Goal: Transaction & Acquisition: Purchase product/service

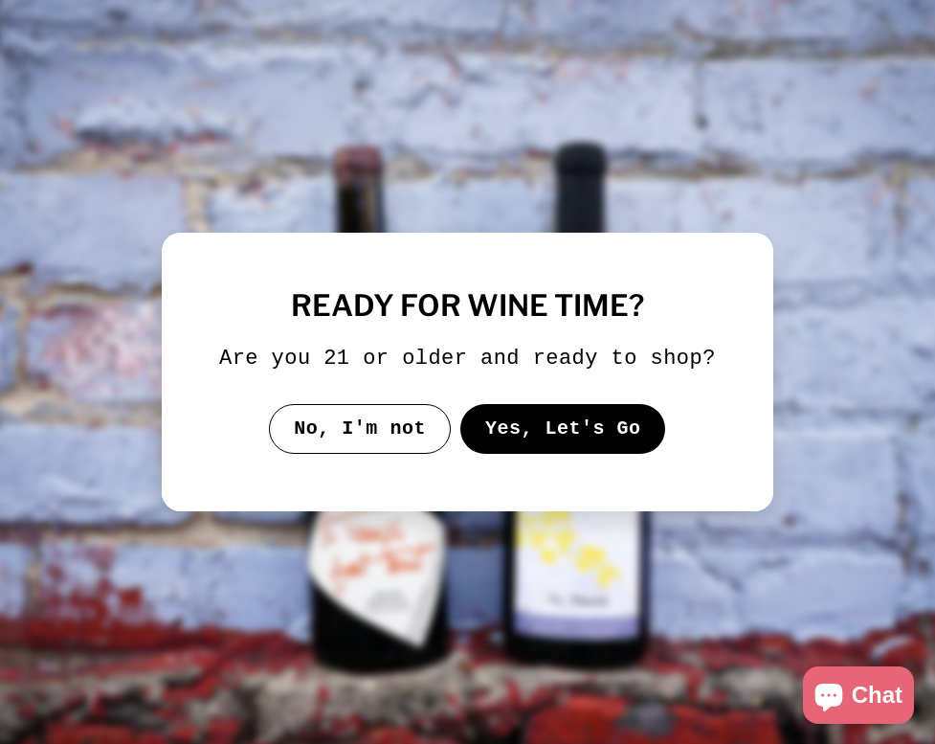
click at [520, 445] on button "Yes, Let's Go" at bounding box center [563, 429] width 206 height 50
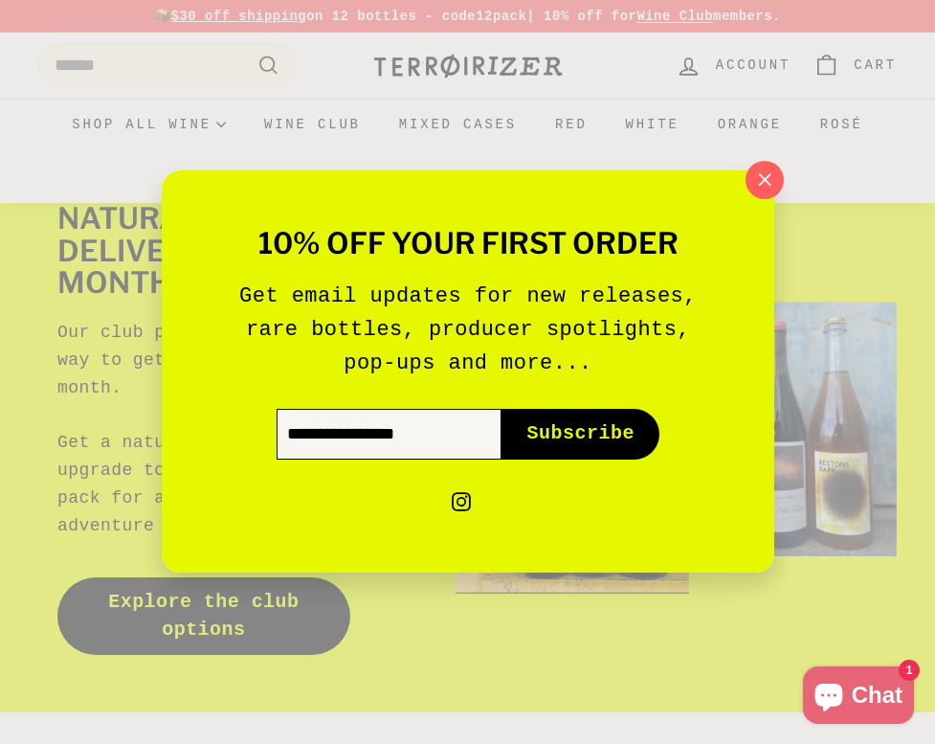
click at [408, 437] on input "Enter your email" at bounding box center [389, 435] width 225 height 50
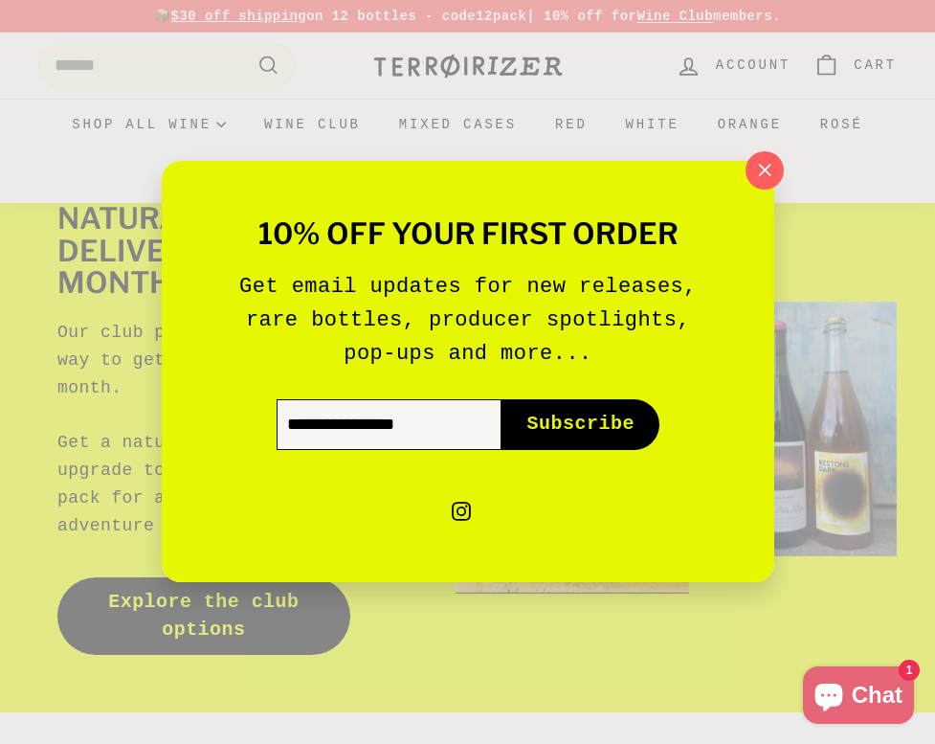
type input "**********"
click at [570, 412] on span "Subscribe" at bounding box center [580, 425] width 108 height 27
click at [568, 431] on span "Subscribe" at bounding box center [580, 425] width 108 height 27
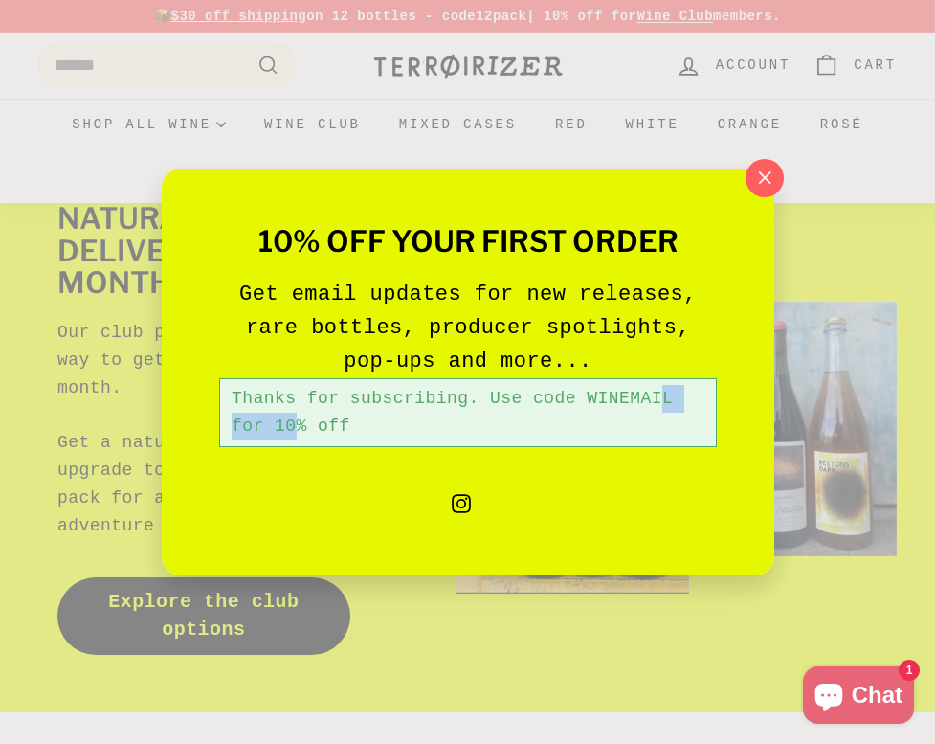
drag, startPoint x: 592, startPoint y: 398, endPoint x: 669, endPoint y: 396, distance: 76.6
click at [669, 396] on div "Thanks for subscribing. Use code WINEMAIL for 10% off" at bounding box center [468, 412] width 498 height 69
click at [758, 186] on icon "button" at bounding box center [763, 178] width 29 height 29
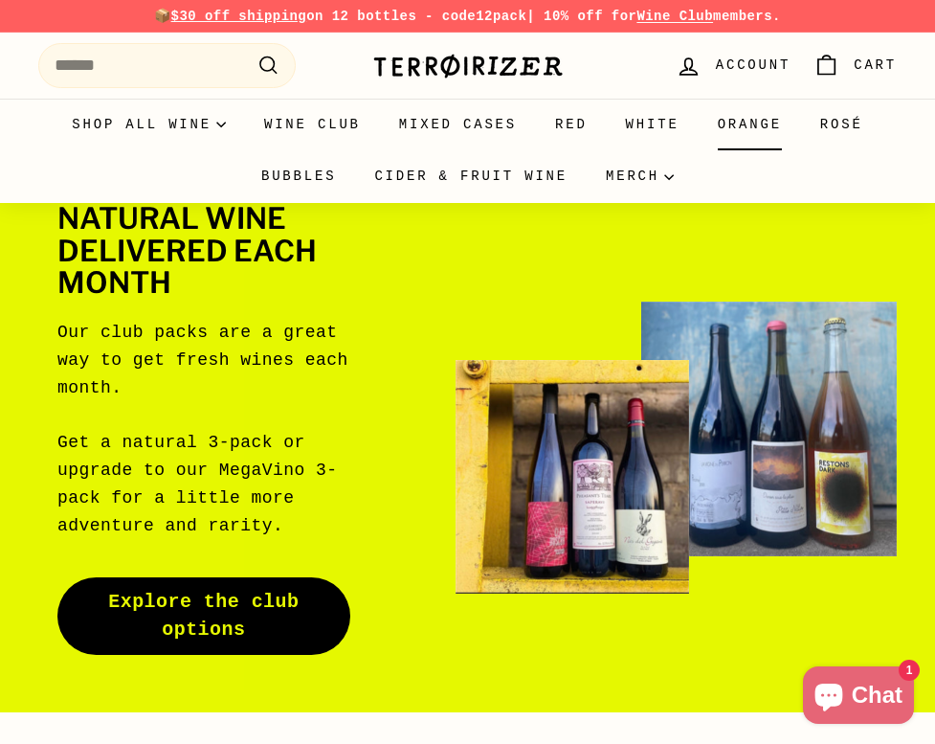
click at [758, 145] on link "Orange" at bounding box center [750, 125] width 102 height 52
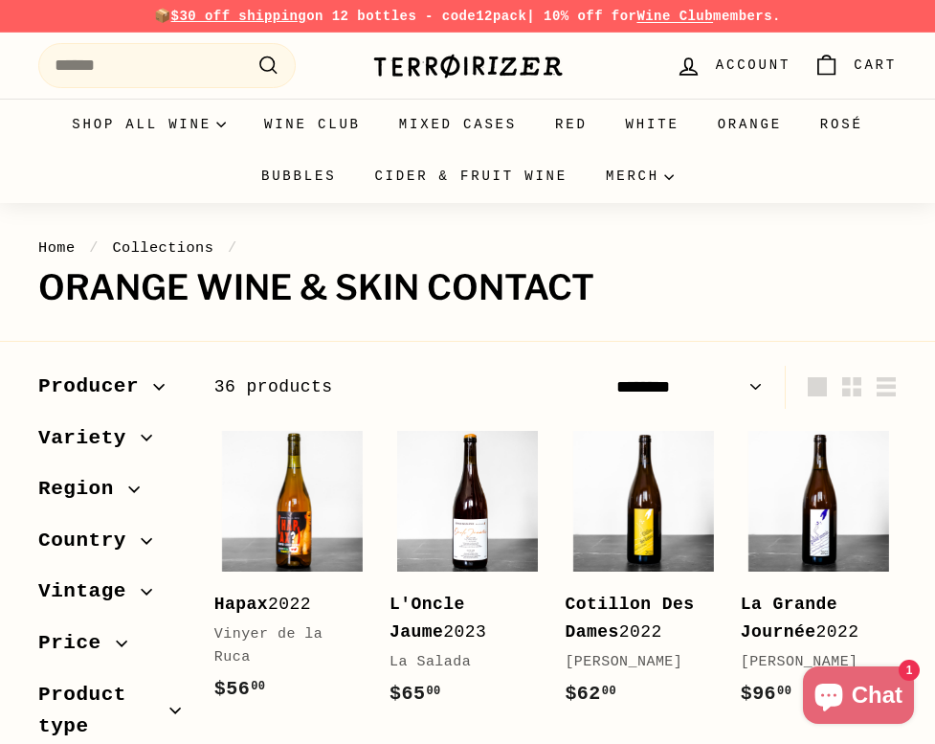
select select "******"
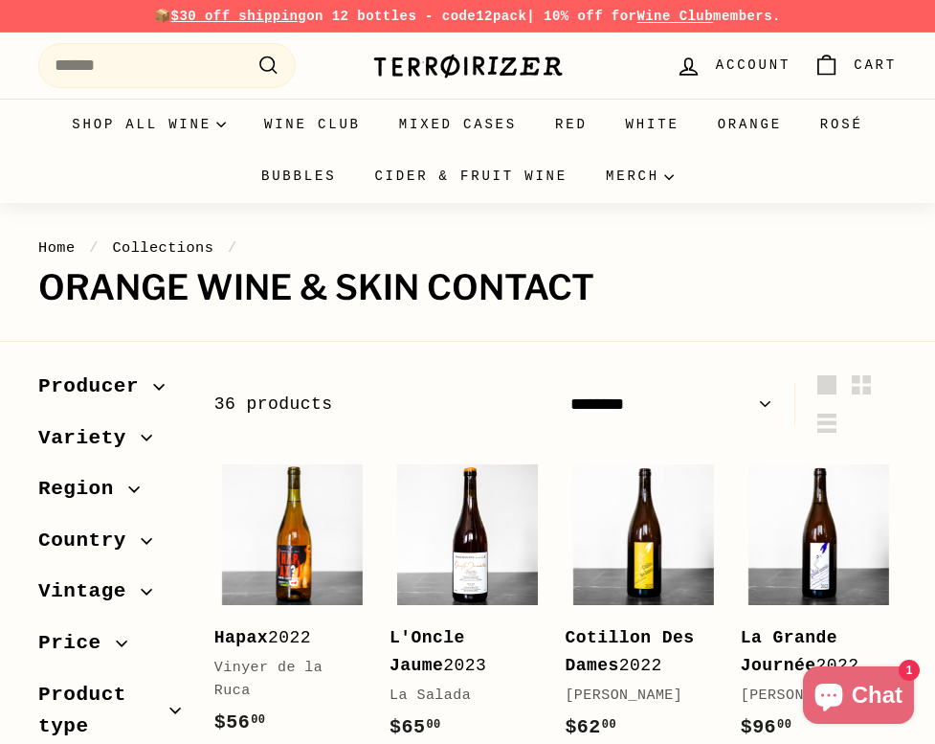
click at [649, 413] on select "**********" at bounding box center [671, 404] width 217 height 43
click at [569, 125] on link "Red" at bounding box center [571, 125] width 71 height 52
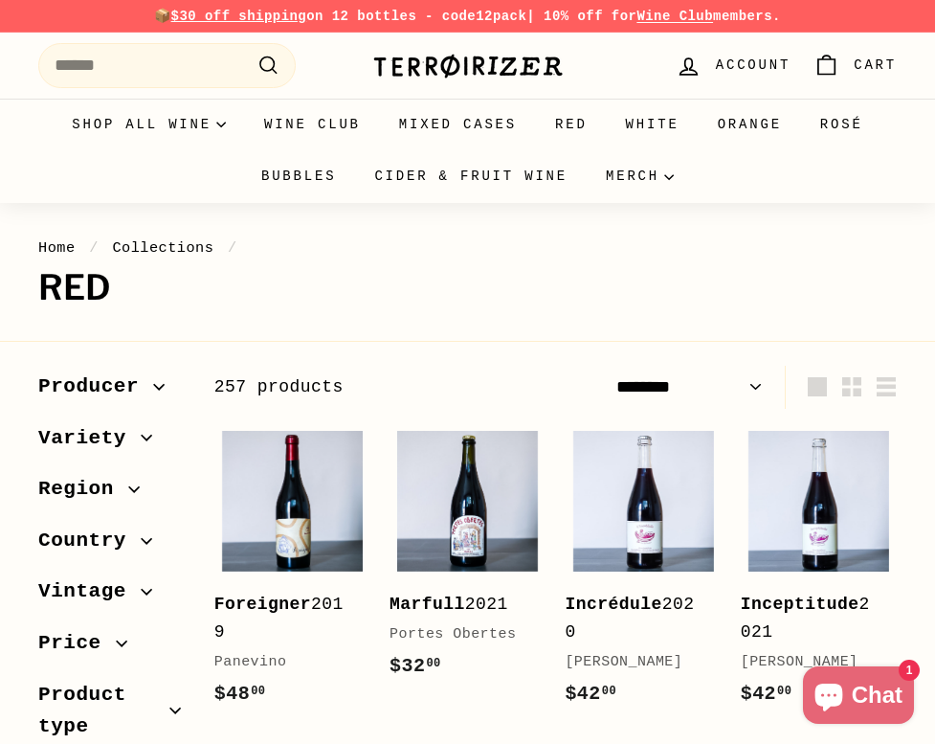
select select "******"
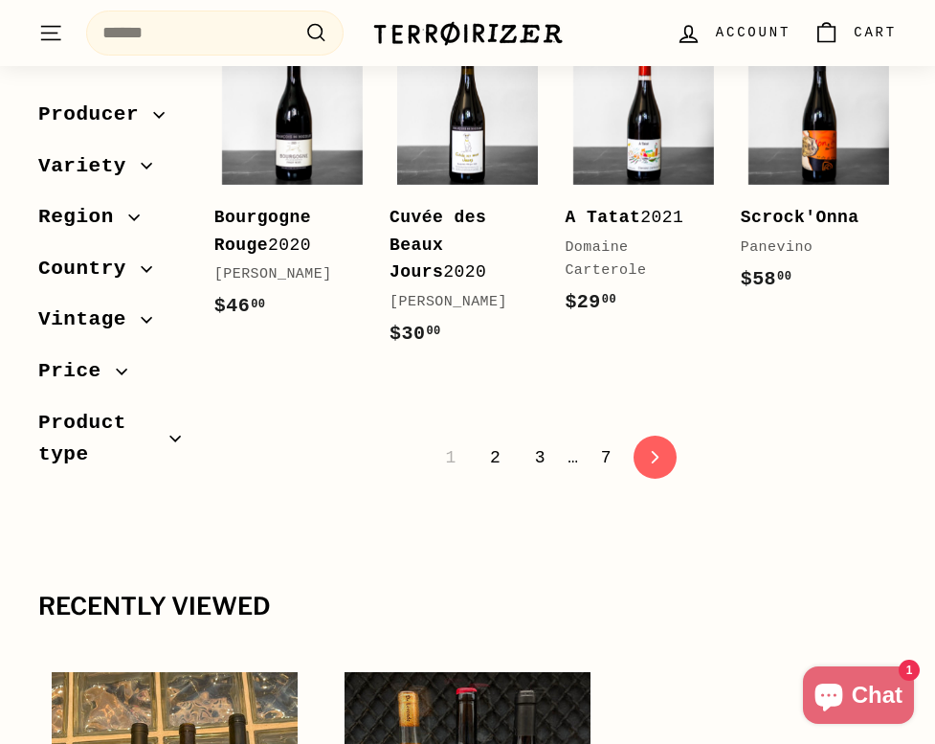
scroll to position [3667, 0]
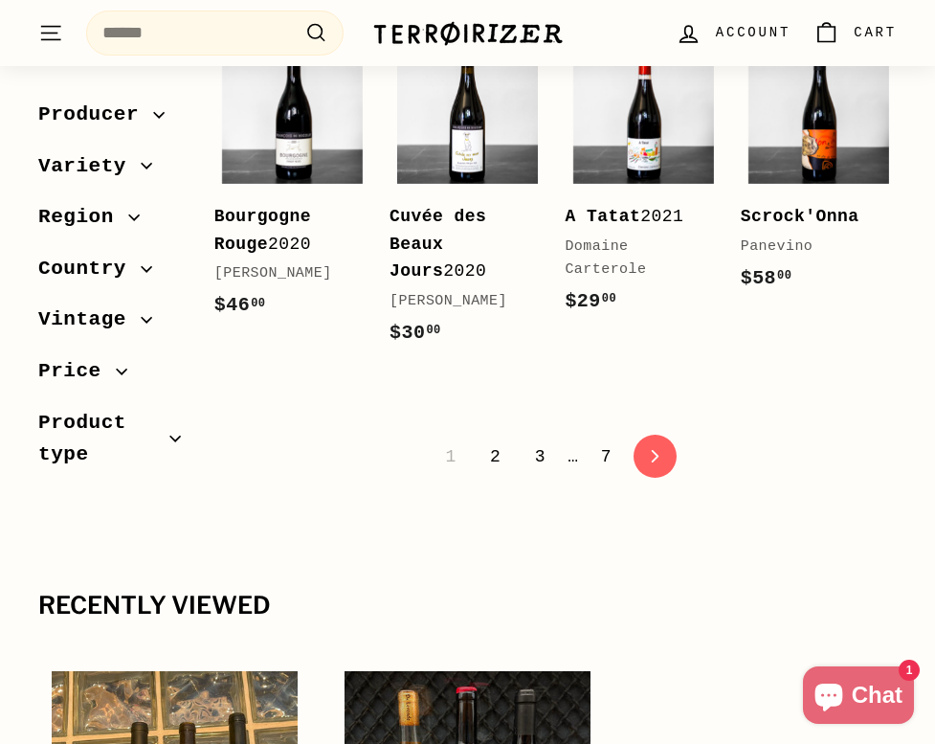
click at [502, 473] on link "2" at bounding box center [495, 456] width 33 height 33
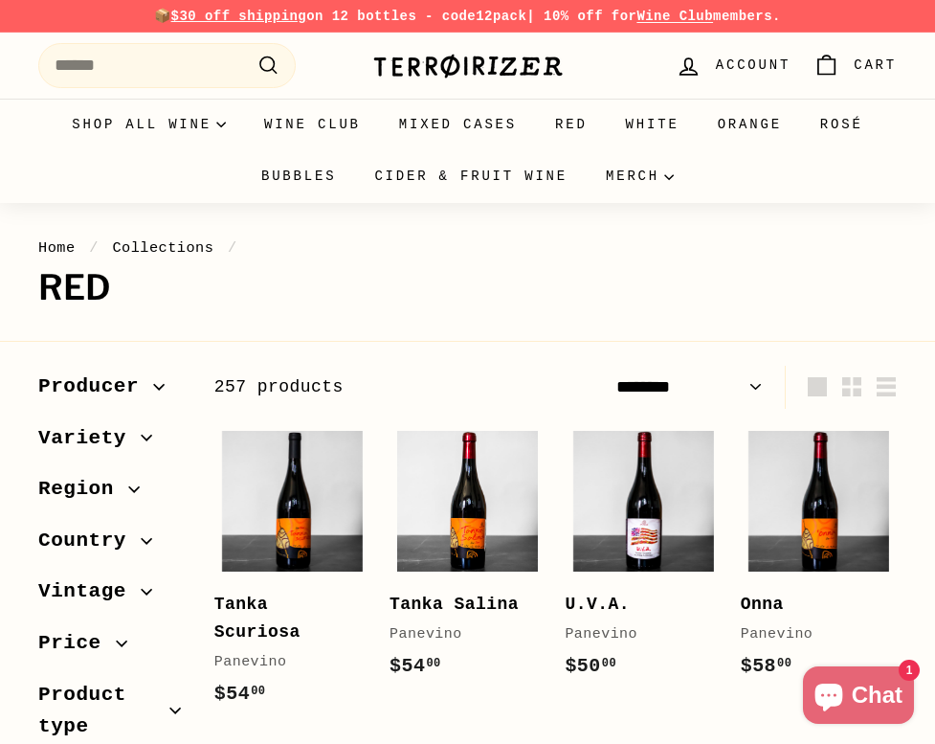
select select "******"
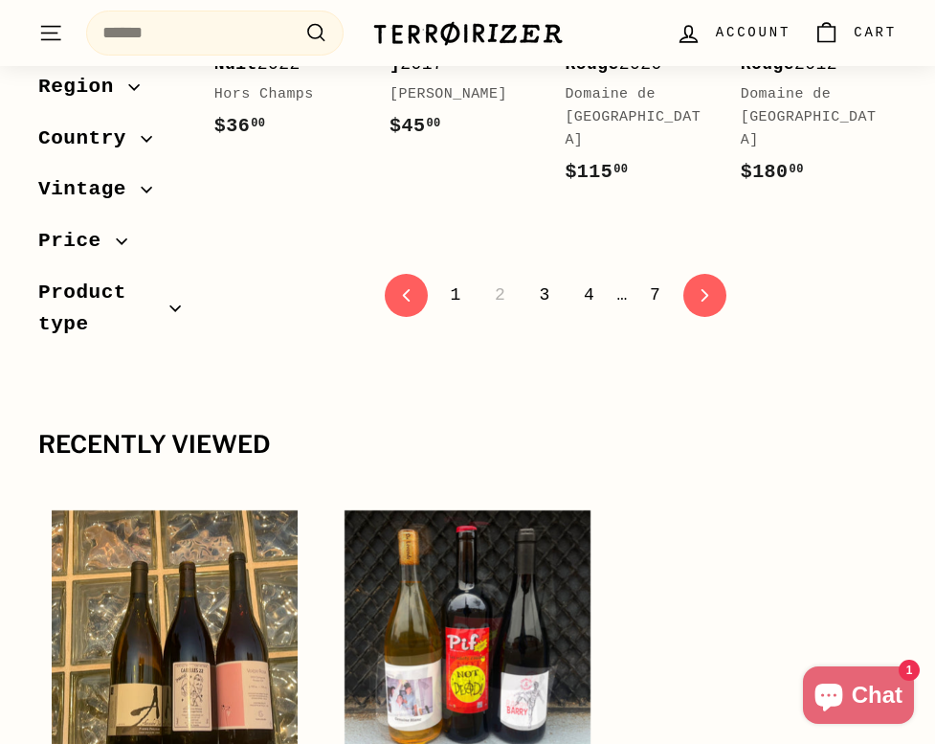
scroll to position [3714, 0]
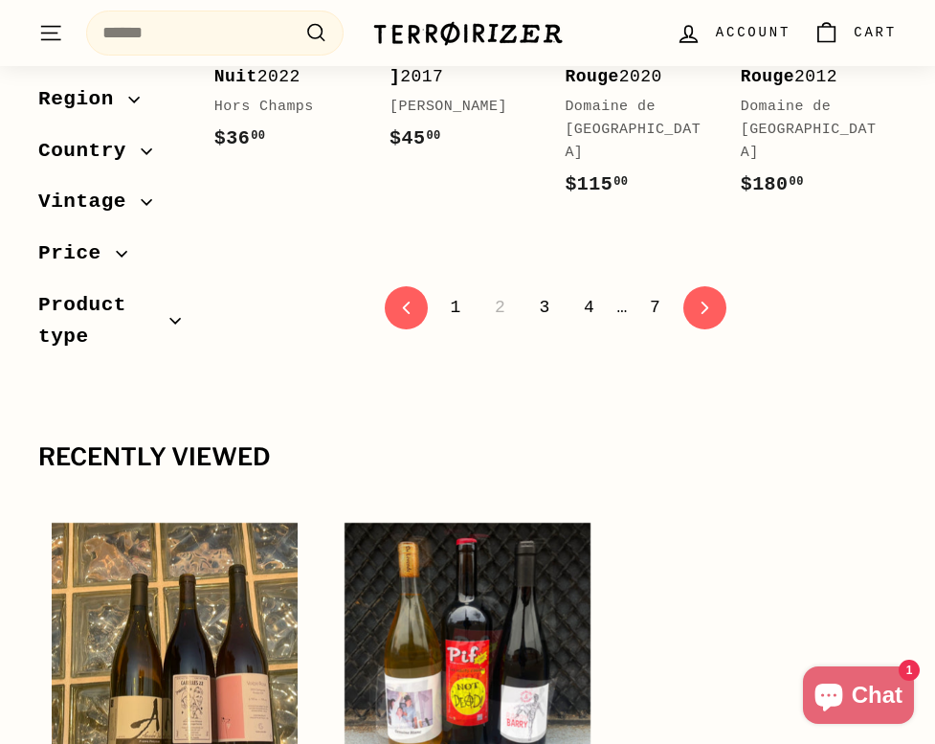
click at [542, 291] on link "3" at bounding box center [543, 307] width 33 height 33
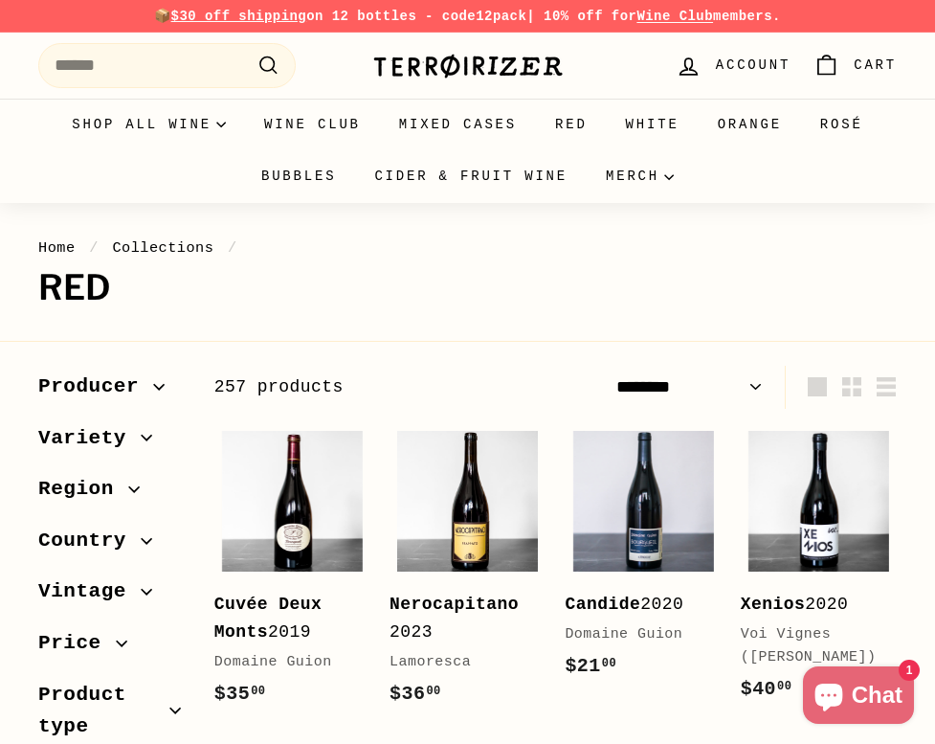
select select "******"
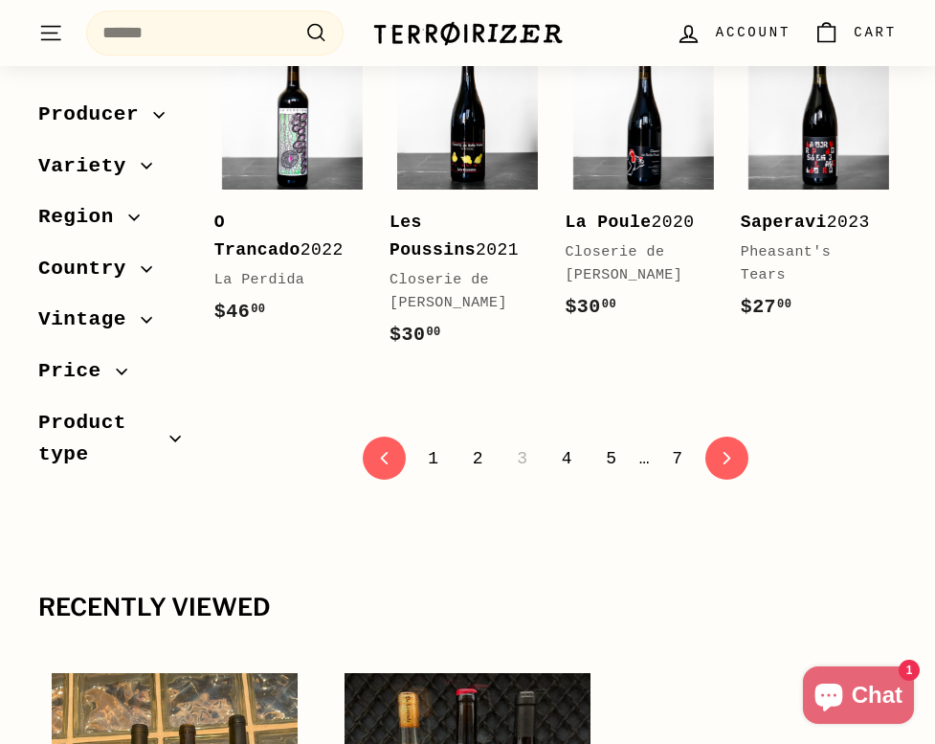
scroll to position [3400, 0]
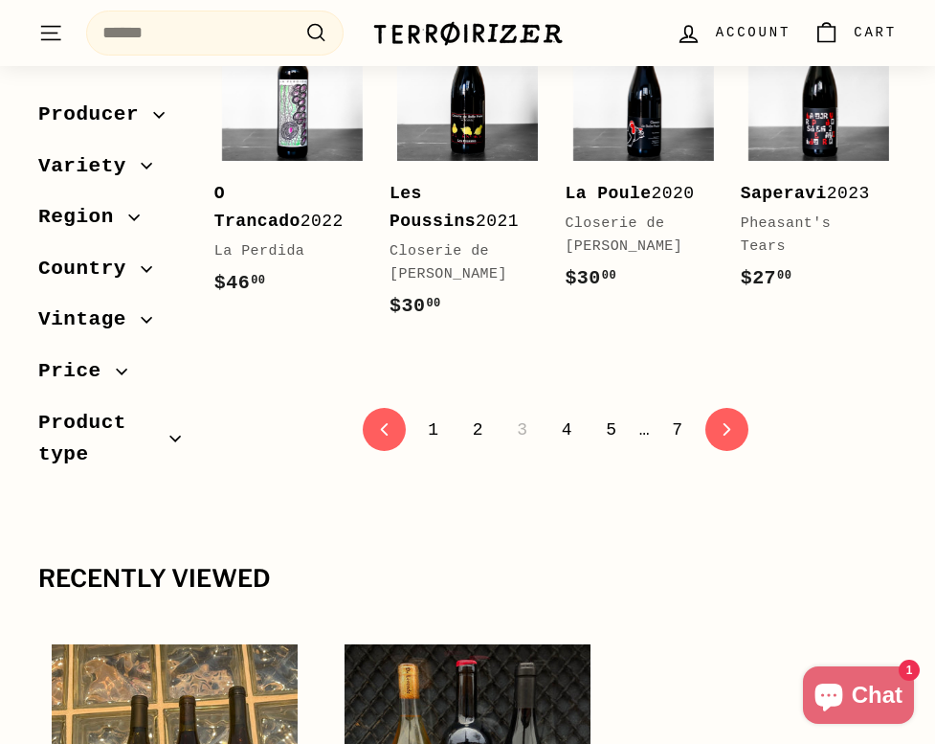
click at [555, 446] on link "4" at bounding box center [566, 429] width 33 height 33
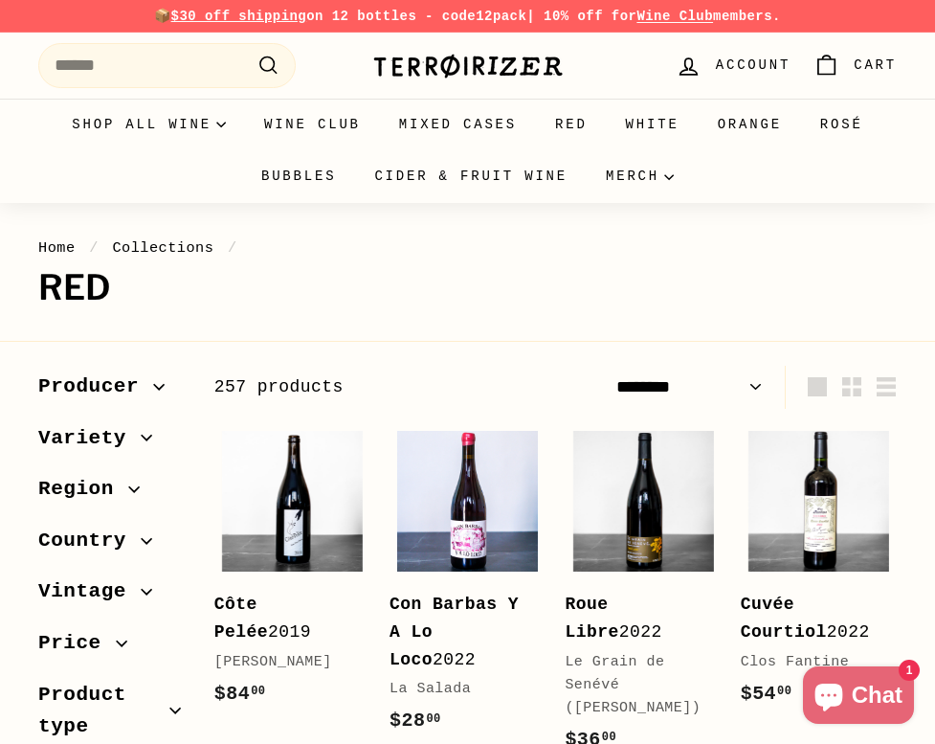
select select "******"
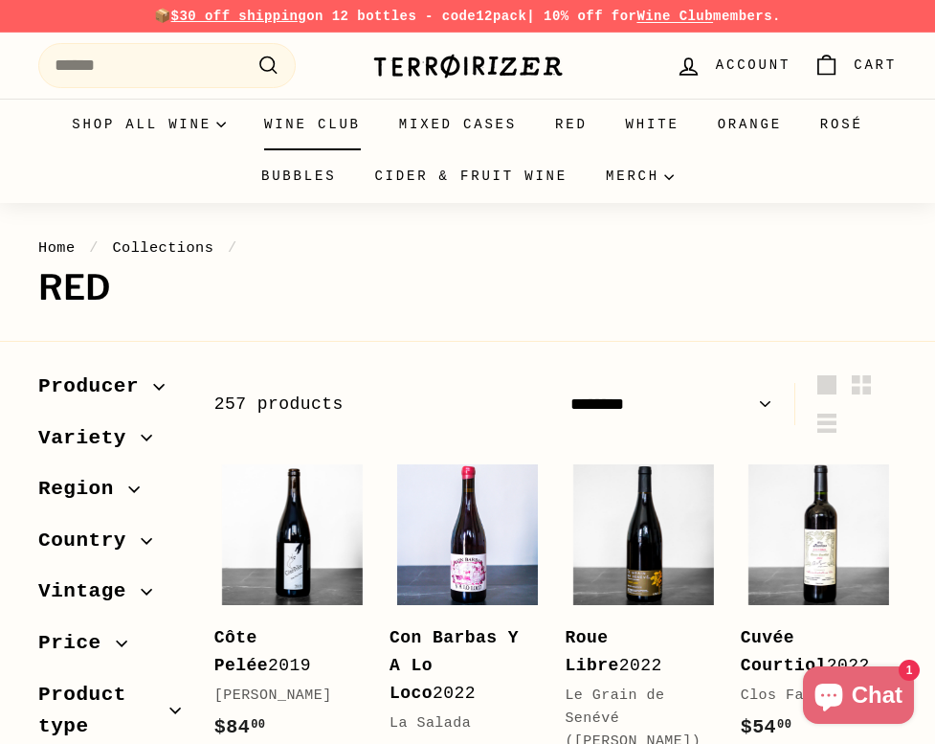
click at [330, 138] on link "Wine Club" at bounding box center [312, 125] width 135 height 52
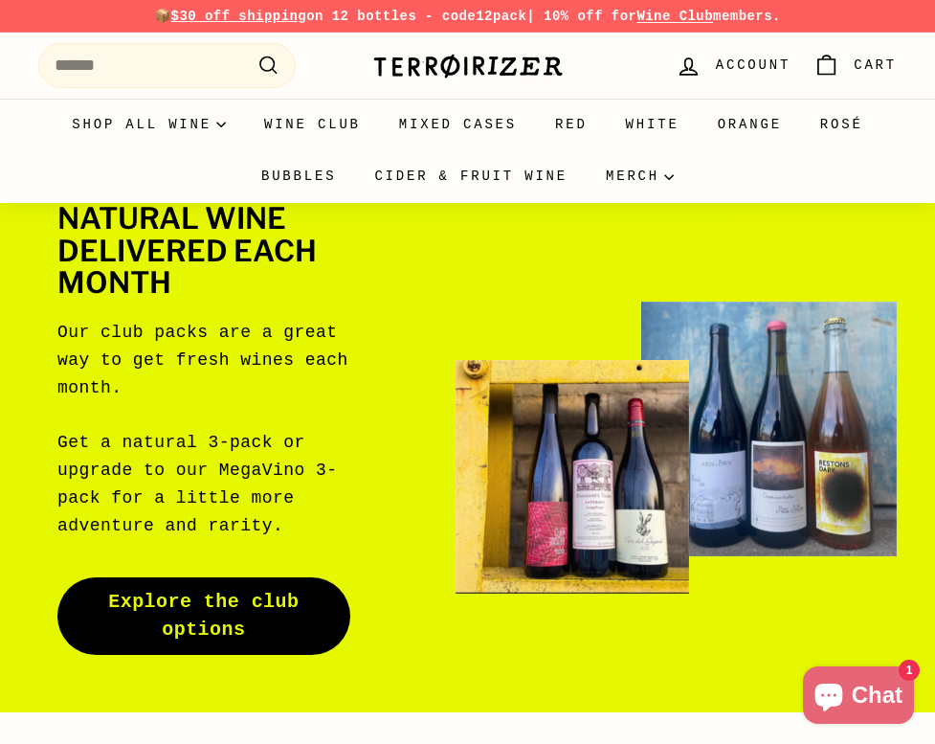
click at [279, 629] on link "Explore the club options" at bounding box center [203, 616] width 293 height 78
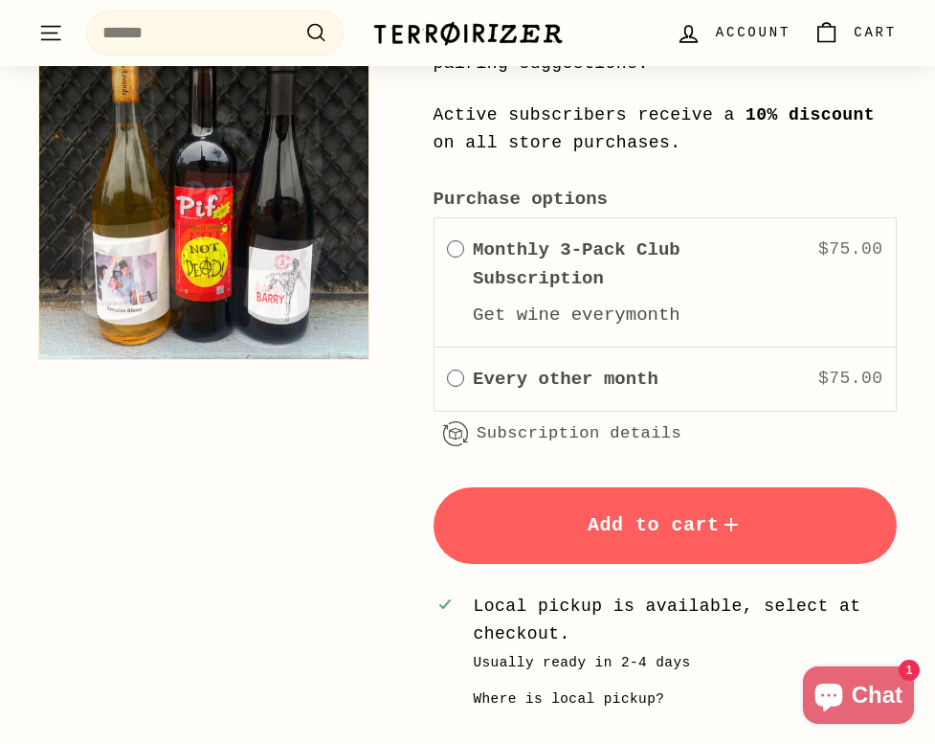
scroll to position [2089, 0]
click at [516, 380] on label "Every other month" at bounding box center [566, 378] width 186 height 29
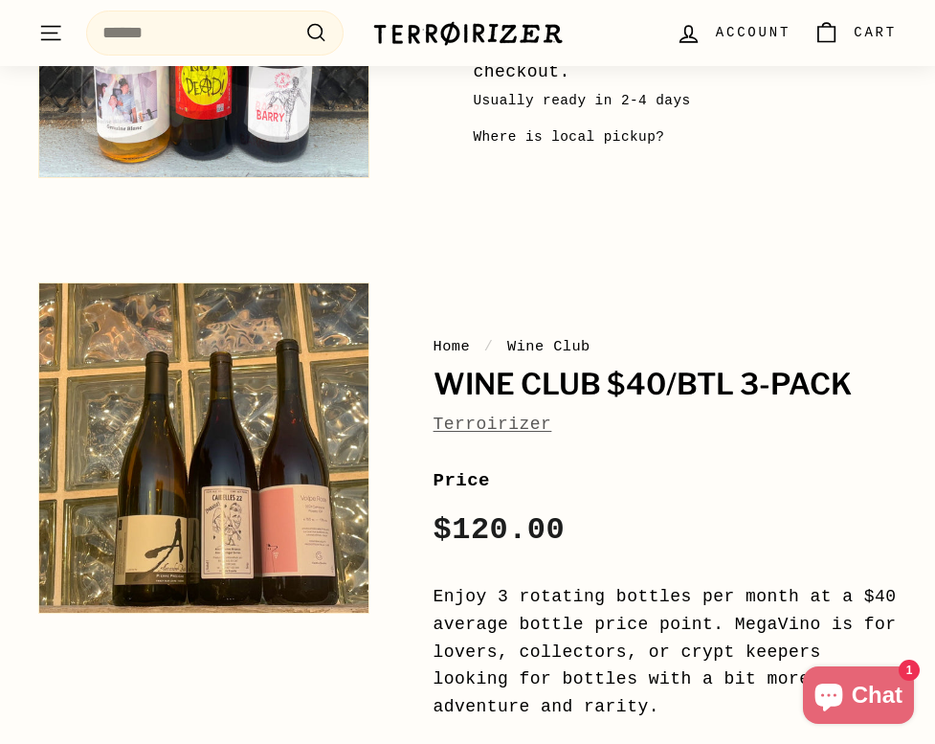
scroll to position [2651, 0]
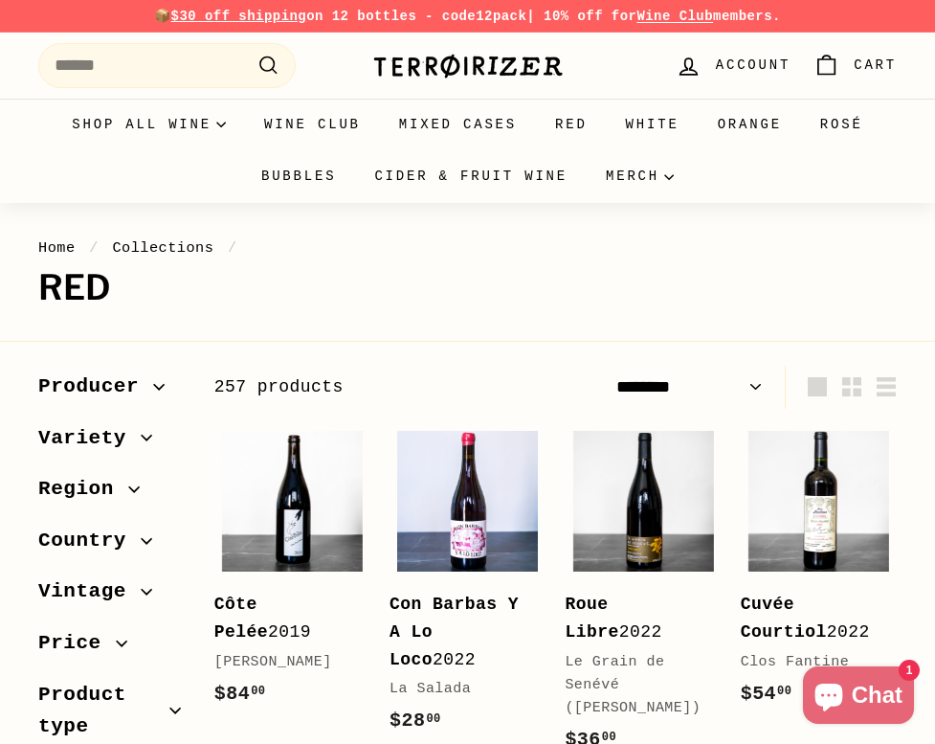
select select "******"
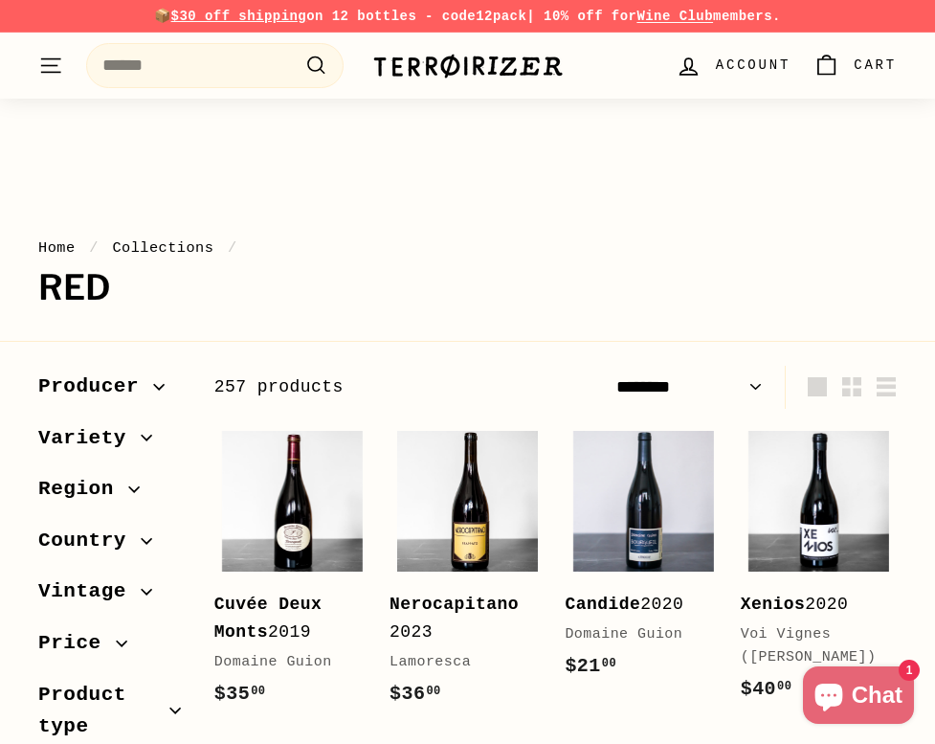
select select "******"
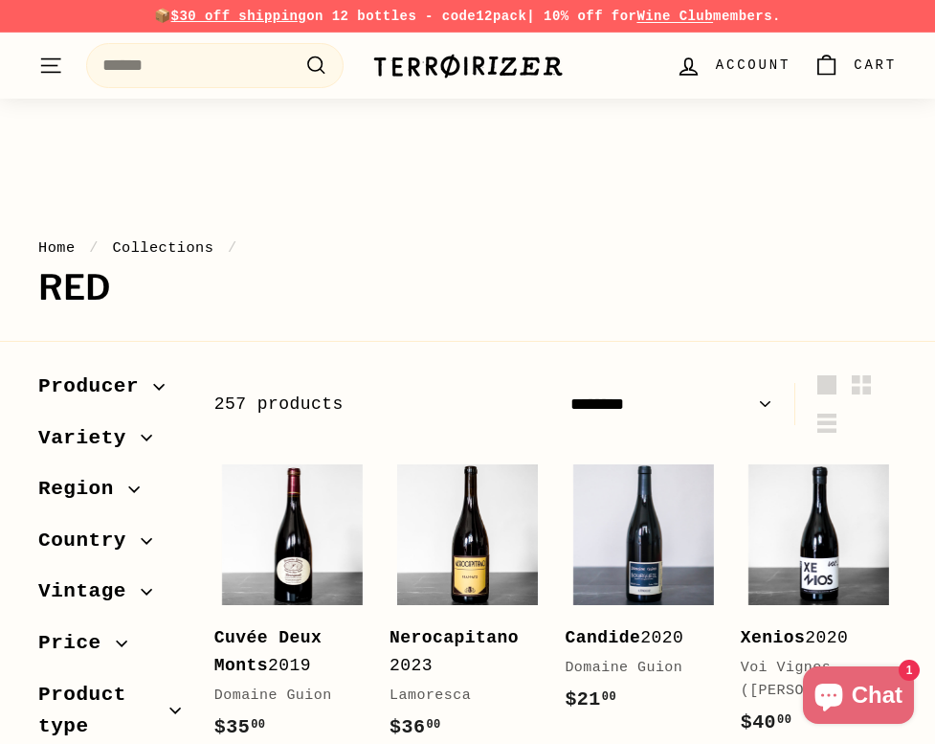
scroll to position [3399, 0]
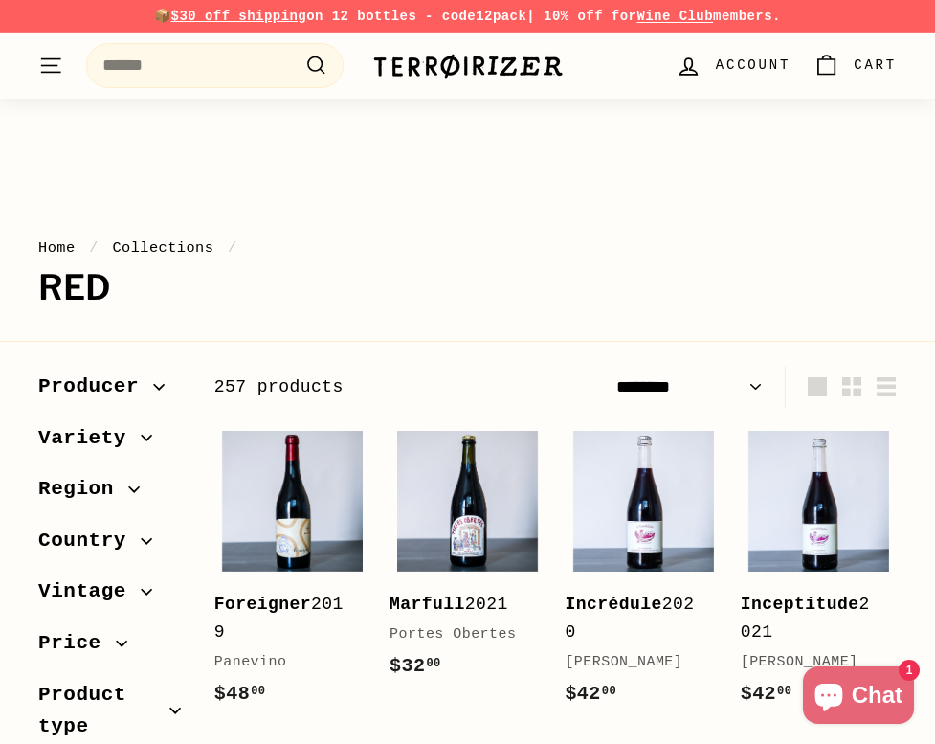
select select "******"
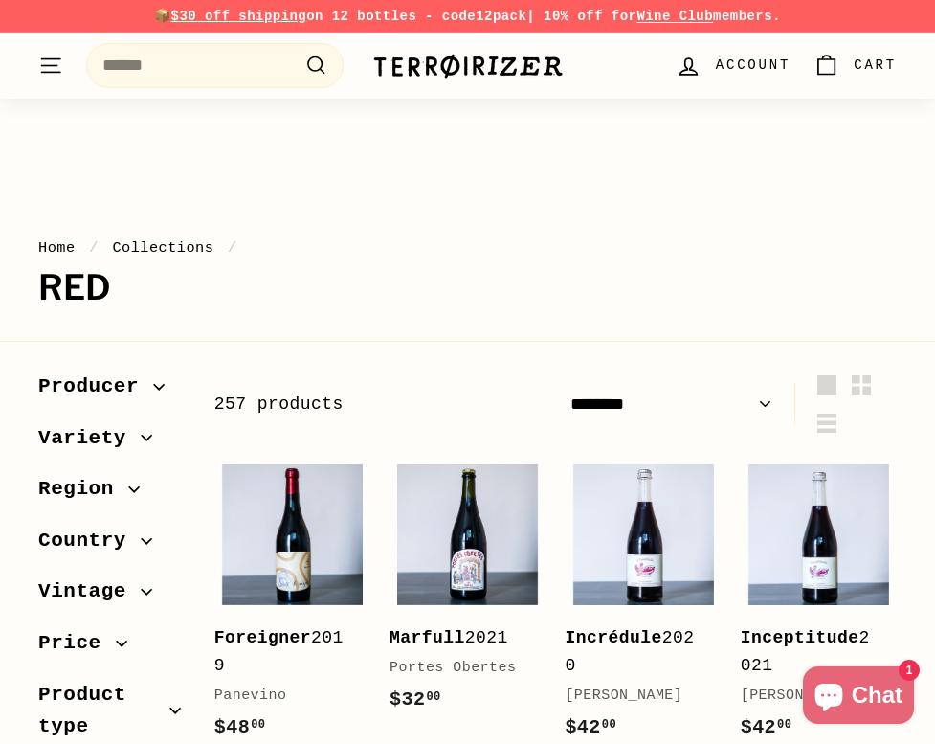
scroll to position [3667, 0]
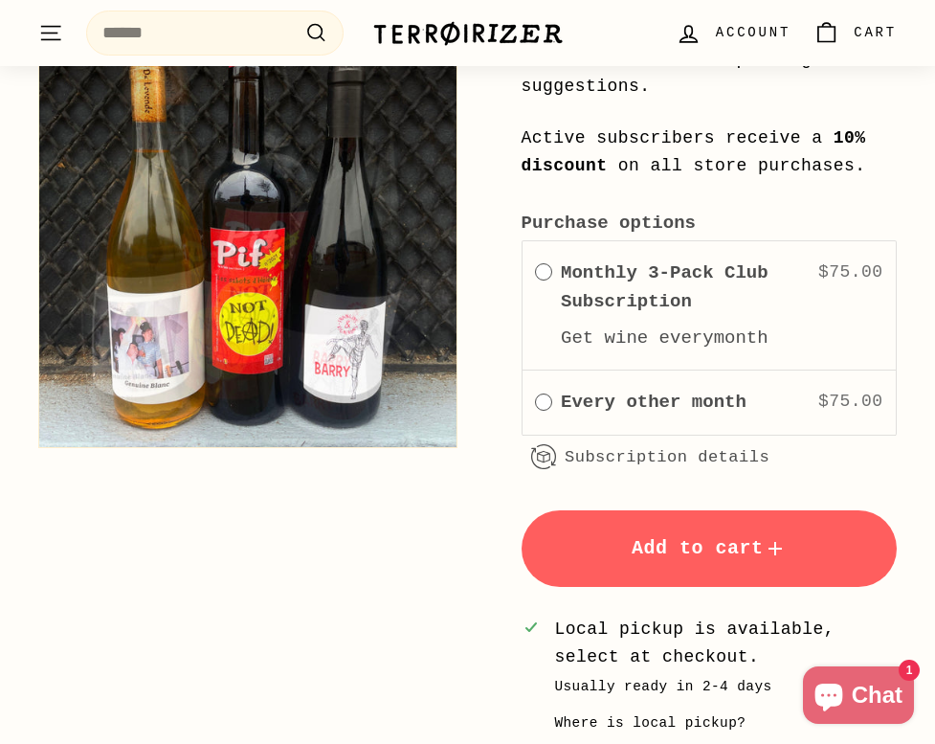
scroll to position [723, 0]
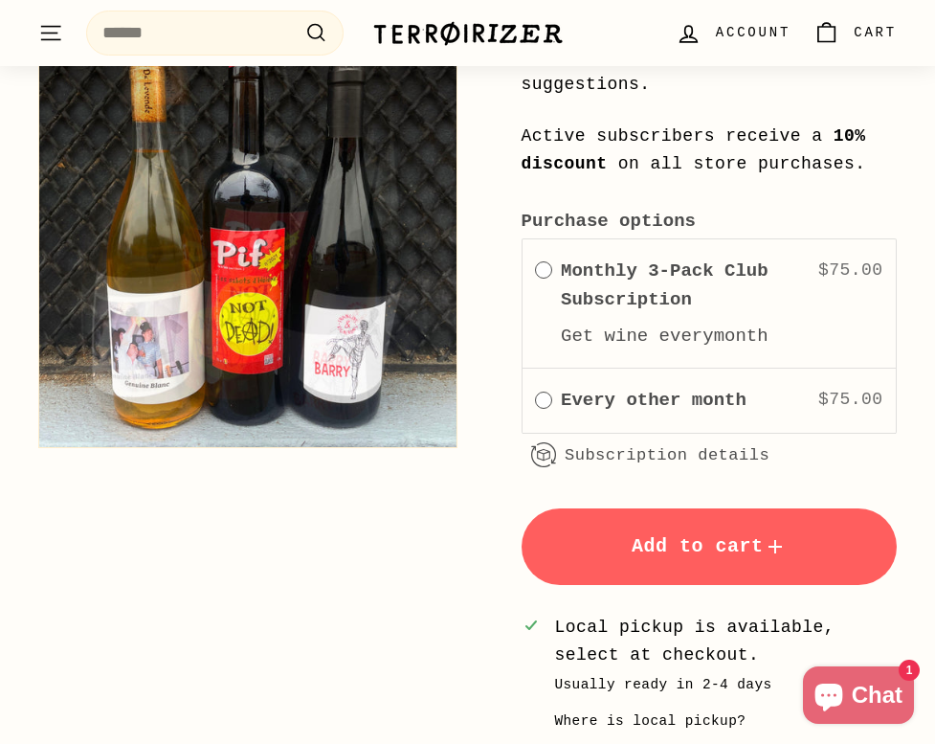
click at [587, 393] on label "Every other month" at bounding box center [654, 400] width 186 height 29
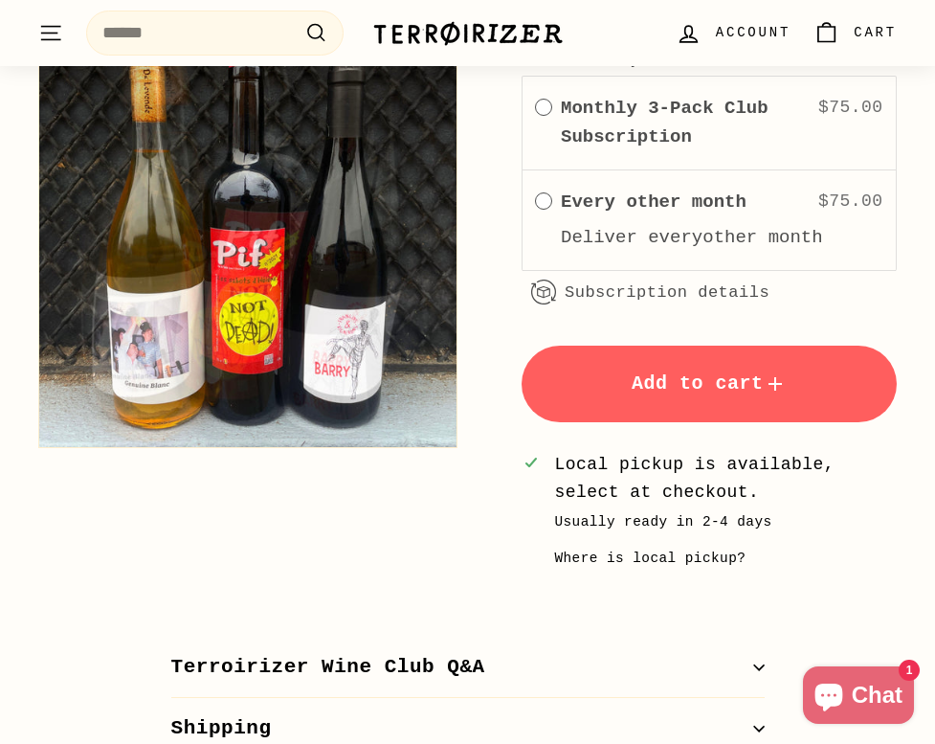
scroll to position [889, 0]
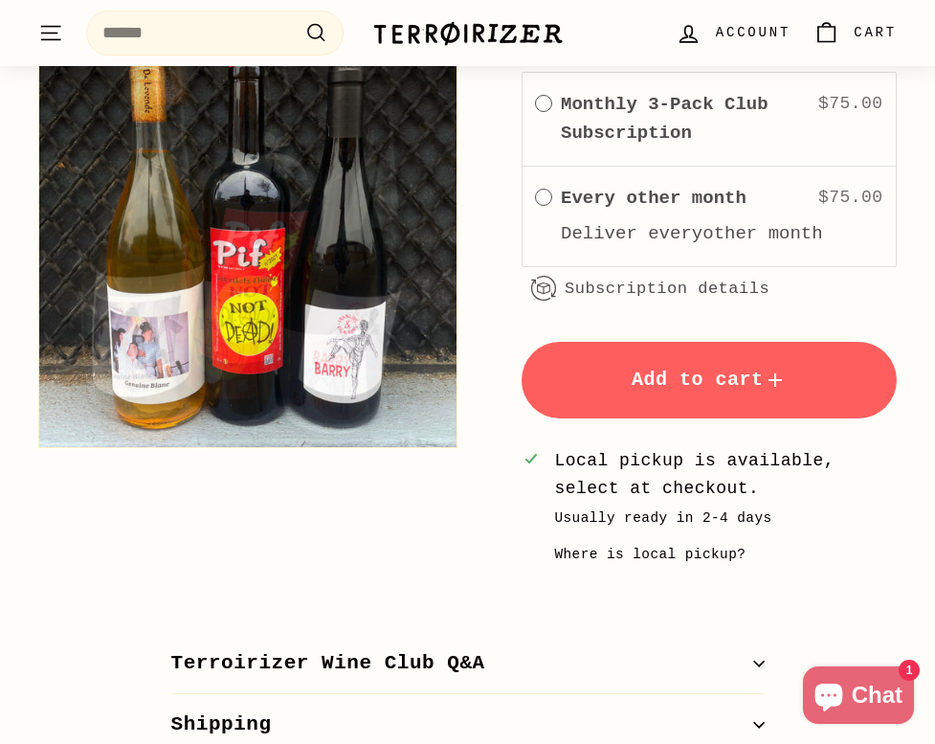
click at [584, 393] on button "Add to cart" at bounding box center [710, 380] width 376 height 77
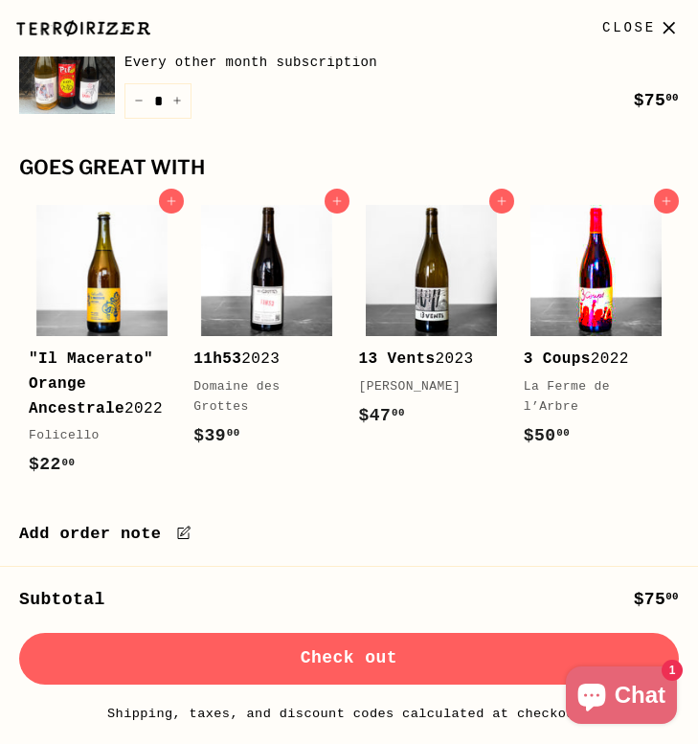
scroll to position [1405, 0]
click at [515, 636] on button "Check out" at bounding box center [348, 659] width 659 height 52
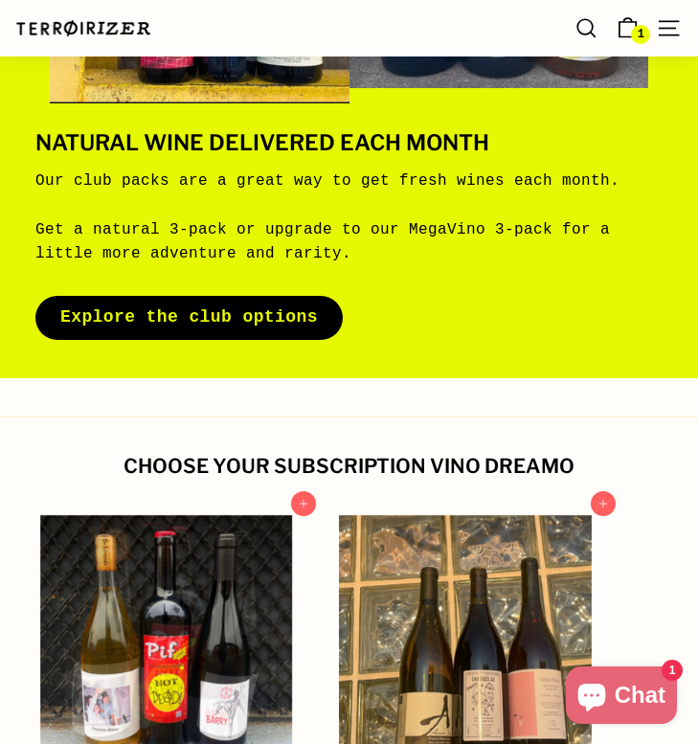
scroll to position [335, 0]
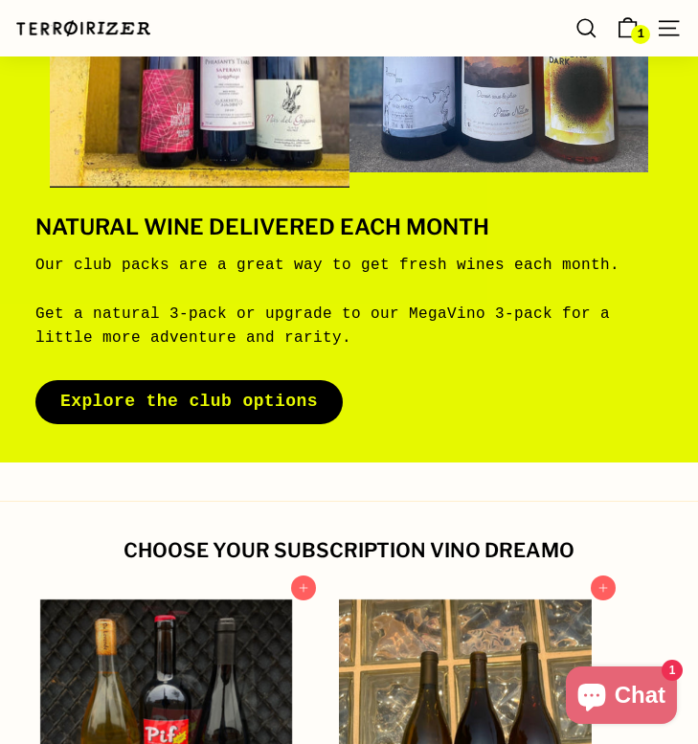
click at [639, 40] on span "1" at bounding box center [640, 34] width 7 height 13
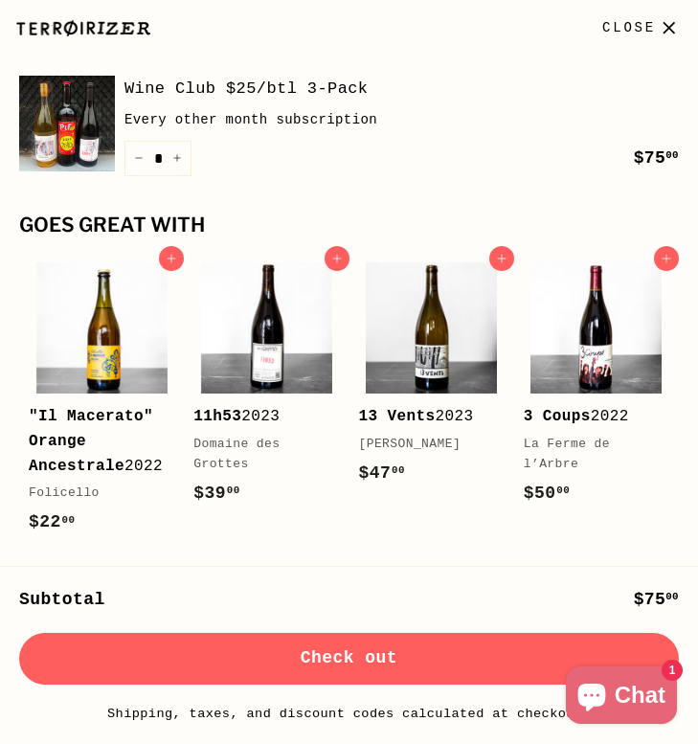
click at [671, 32] on icon "button" at bounding box center [669, 28] width 26 height 26
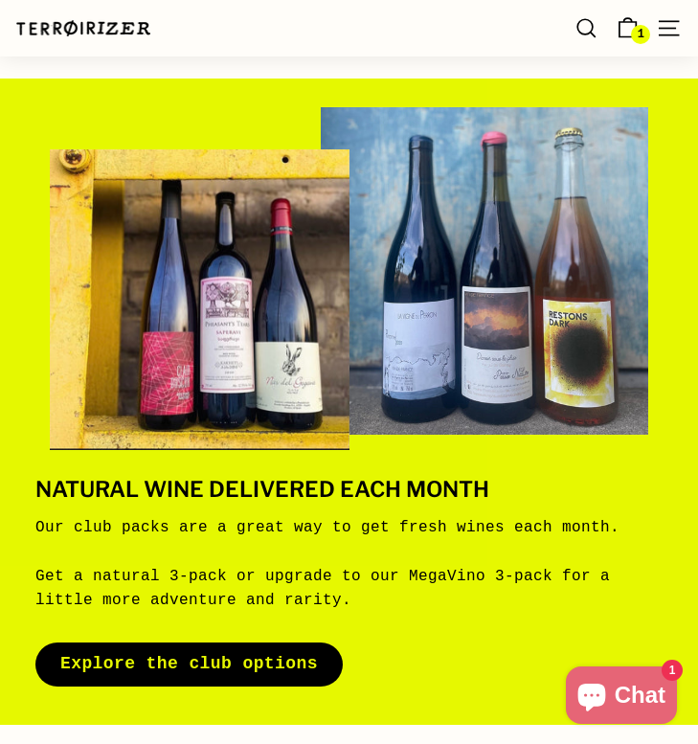
scroll to position [7, 0]
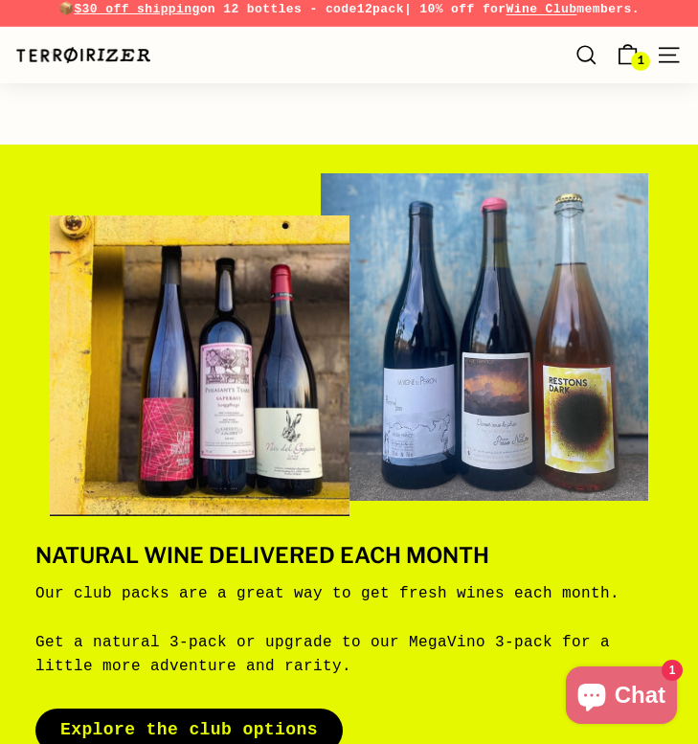
click at [633, 54] on span "1" at bounding box center [627, 55] width 26 height 26
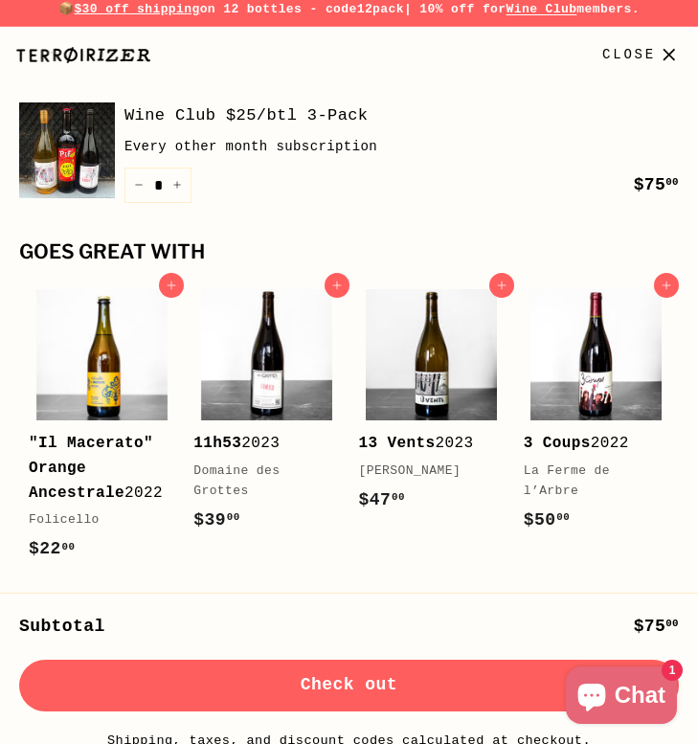
click at [428, 131] on div "Wine Club $25/btl 3-Pack Every other month subscription" at bounding box center [401, 134] width 554 height 65
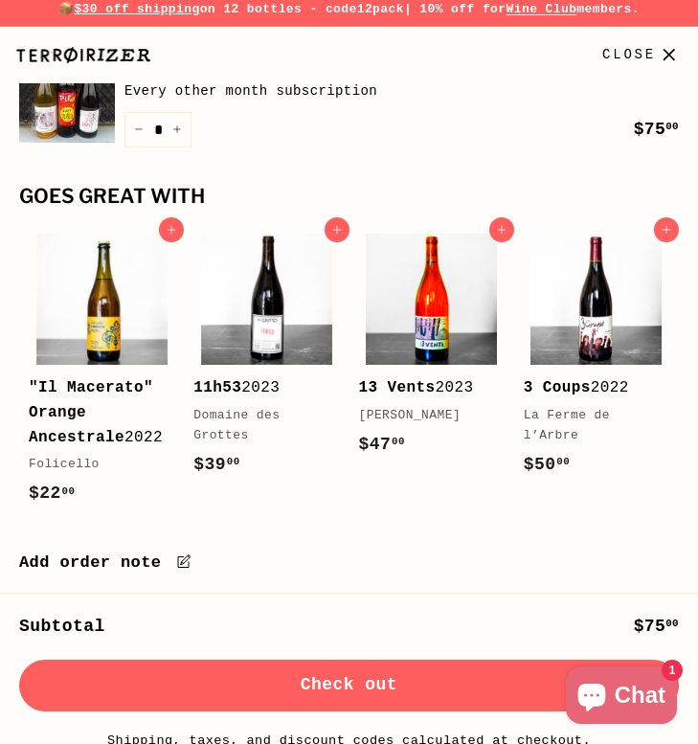
scroll to position [81, 0]
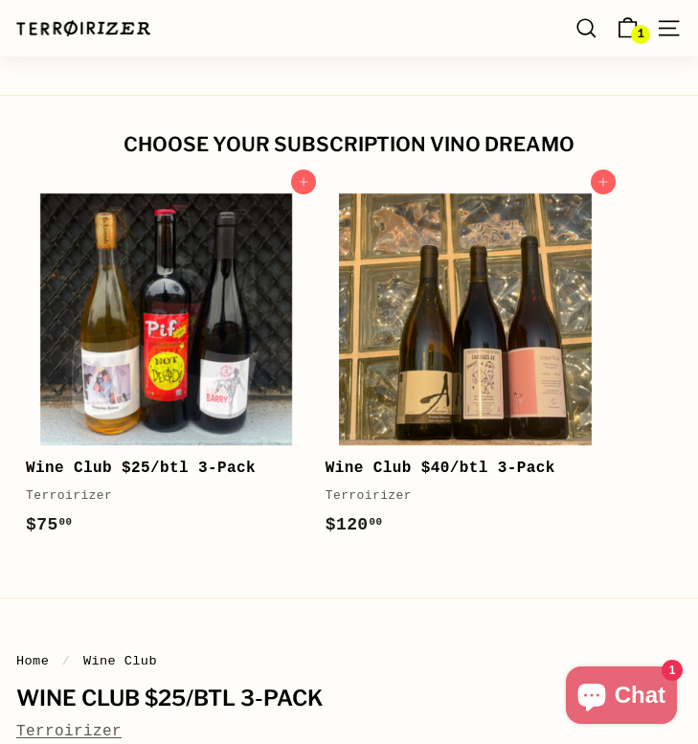
scroll to position [809, 0]
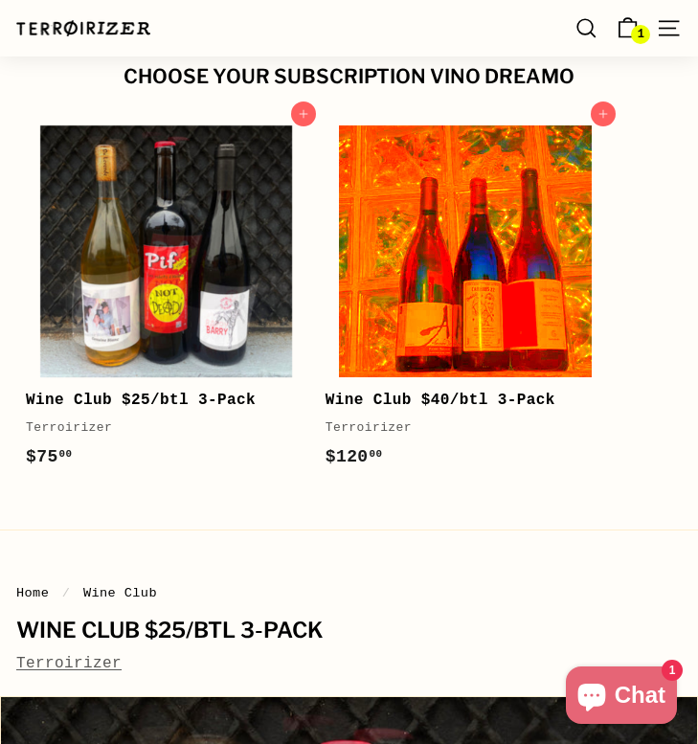
click at [510, 356] on img at bounding box center [465, 251] width 253 height 253
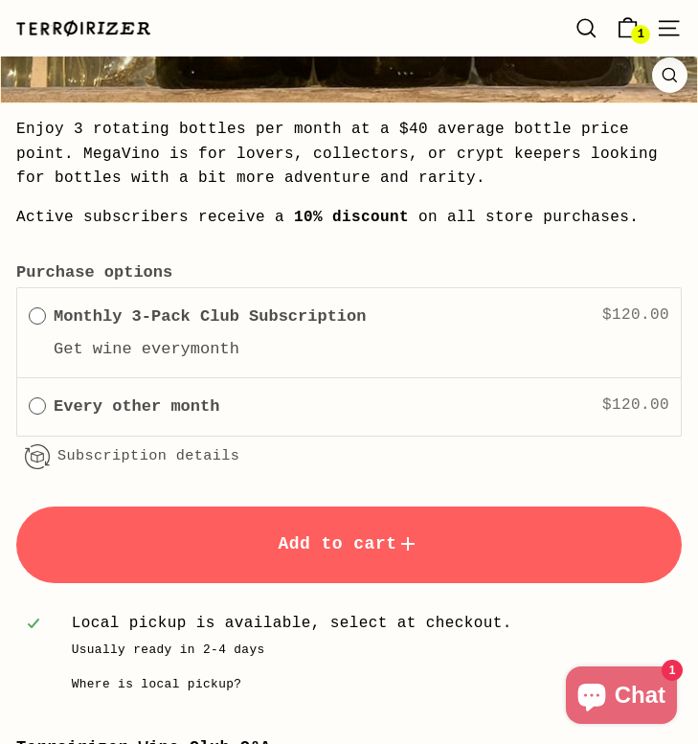
scroll to position [873, 0]
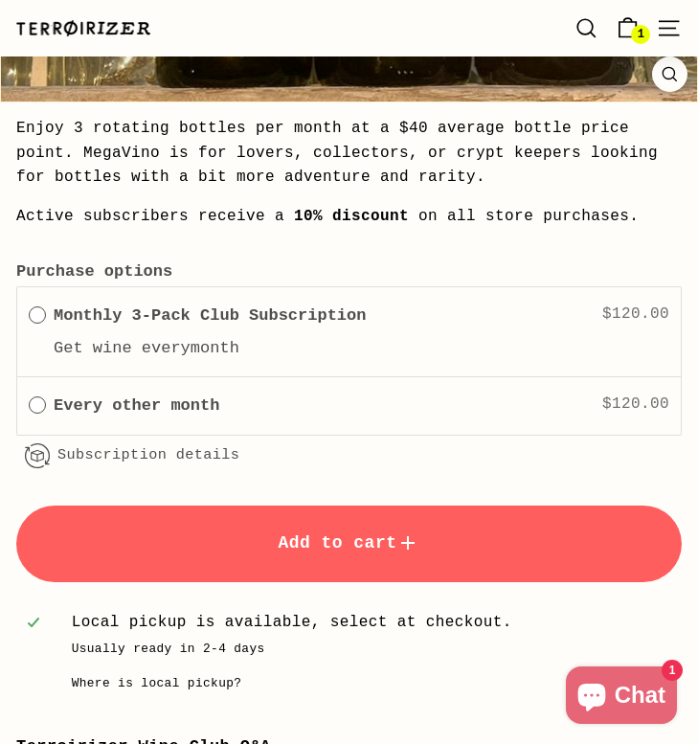
click at [477, 397] on div "Every other month $120.00" at bounding box center [361, 405] width 615 height 26
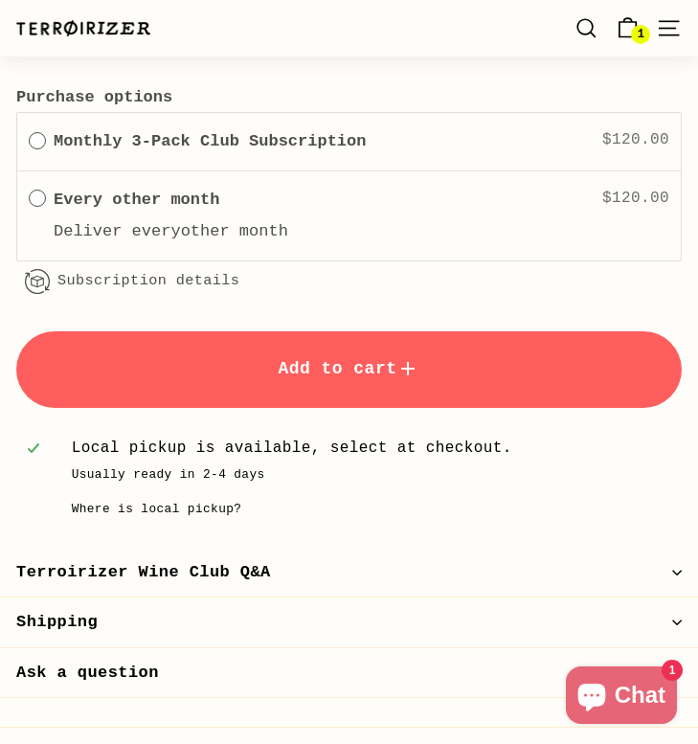
scroll to position [1049, 0]
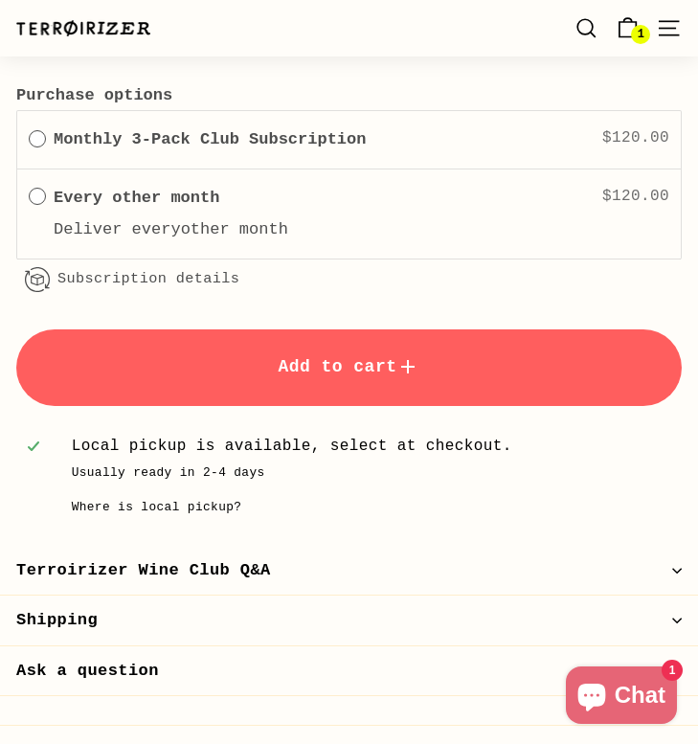
click at [459, 393] on button "Add to cart" at bounding box center [348, 367] width 665 height 77
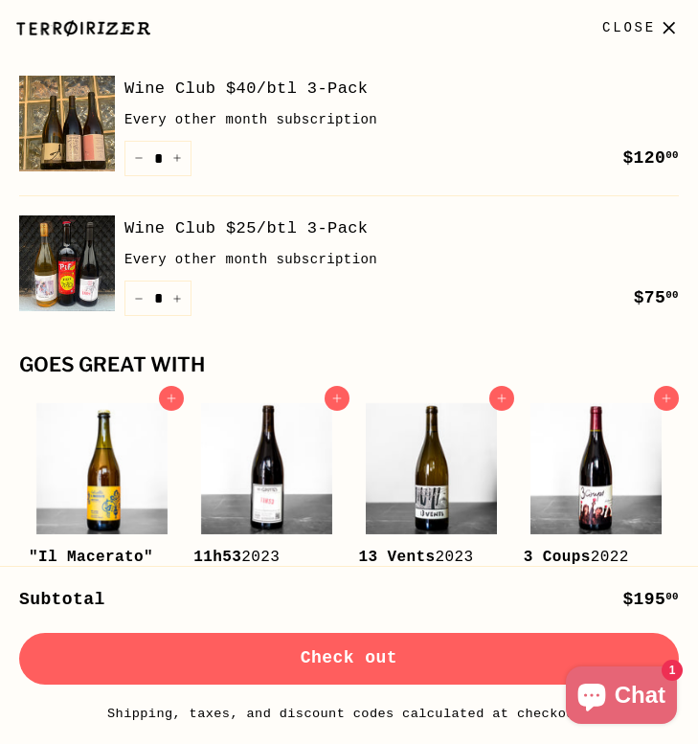
scroll to position [0, 0]
click at [650, 26] on span "Close" at bounding box center [629, 27] width 54 height 21
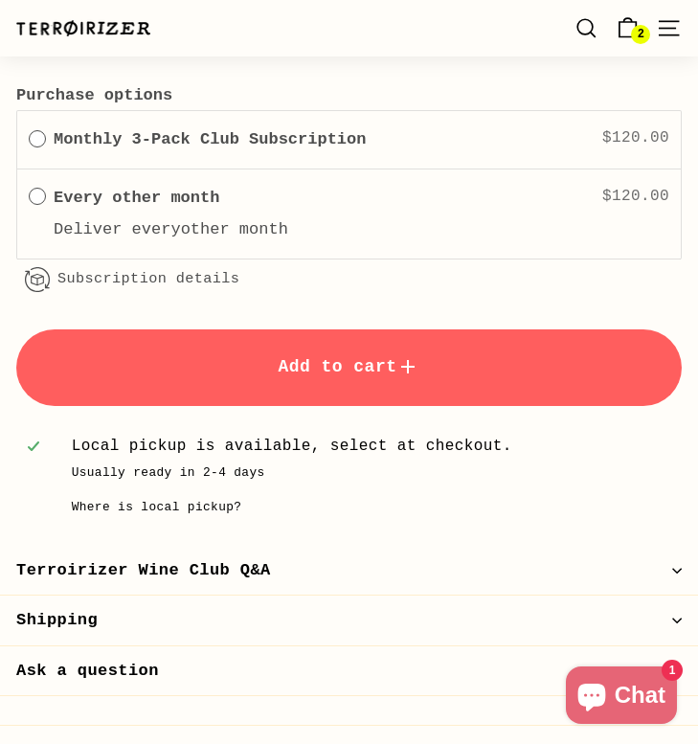
click at [637, 31] on span "2" at bounding box center [640, 34] width 7 height 11
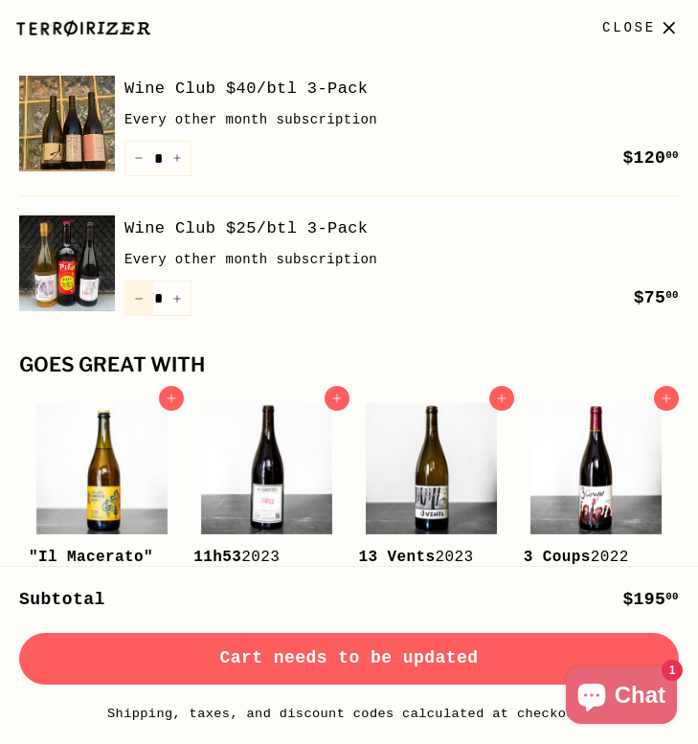
click at [133, 304] on button "−" at bounding box center [138, 298] width 29 height 36
type input "*"
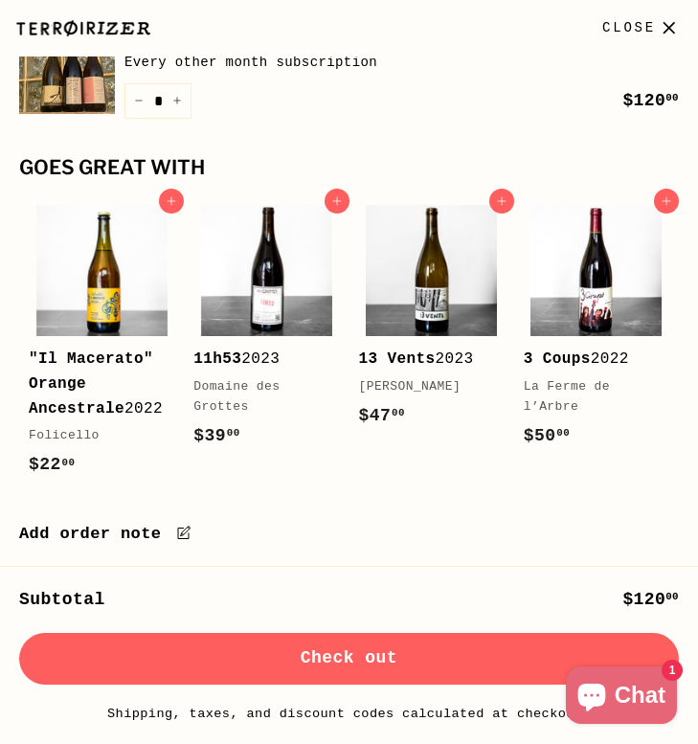
scroll to position [81, 0]
click at [172, 653] on button "Check out" at bounding box center [348, 659] width 659 height 52
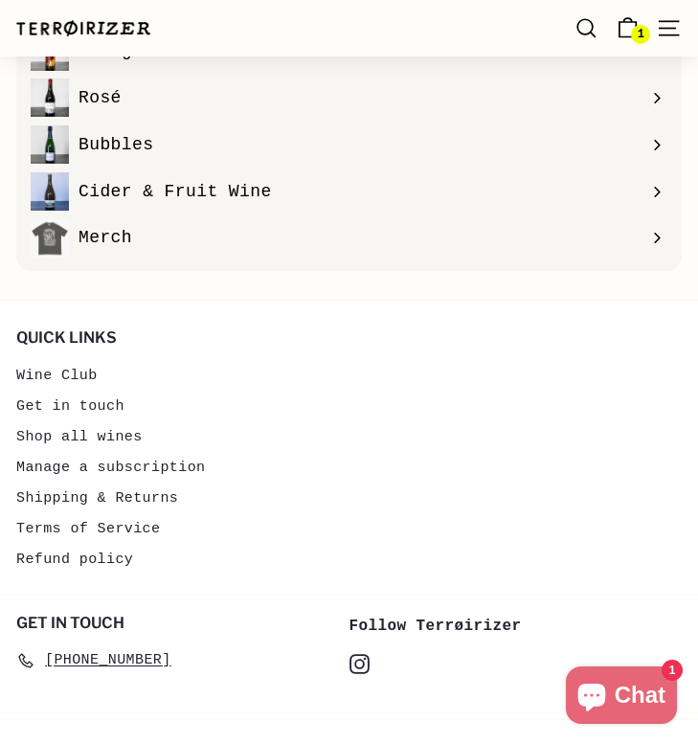
scroll to position [4901, 0]
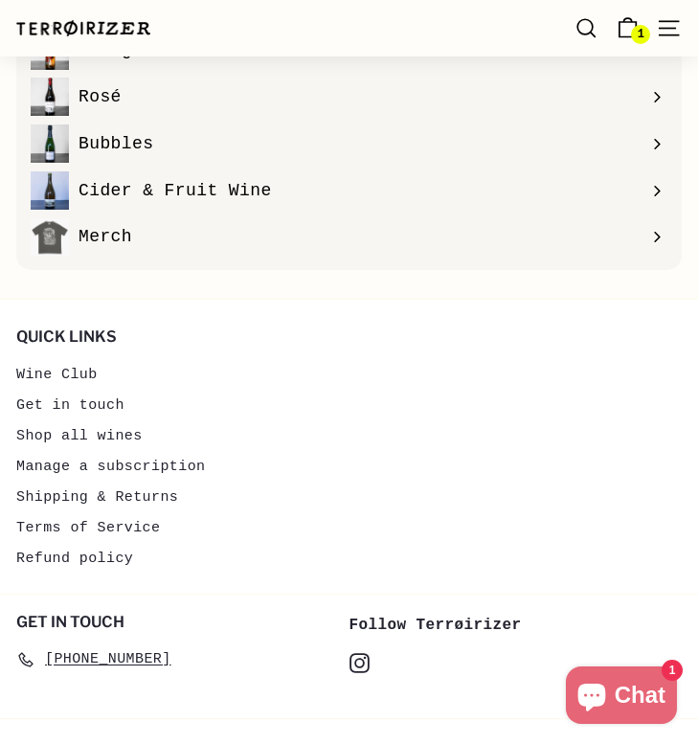
click at [126, 460] on link "Manage a subscription" at bounding box center [110, 467] width 189 height 31
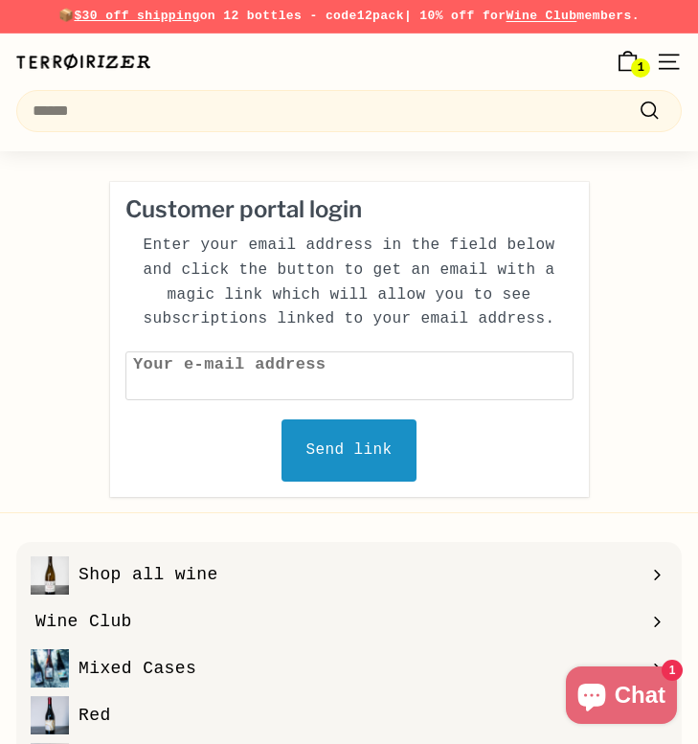
click at [649, 108] on icon ".cls-1{fill:none;stroke:#000;stroke-miterlimit:10;stroke-width:2px}" at bounding box center [649, 111] width 24 height 24
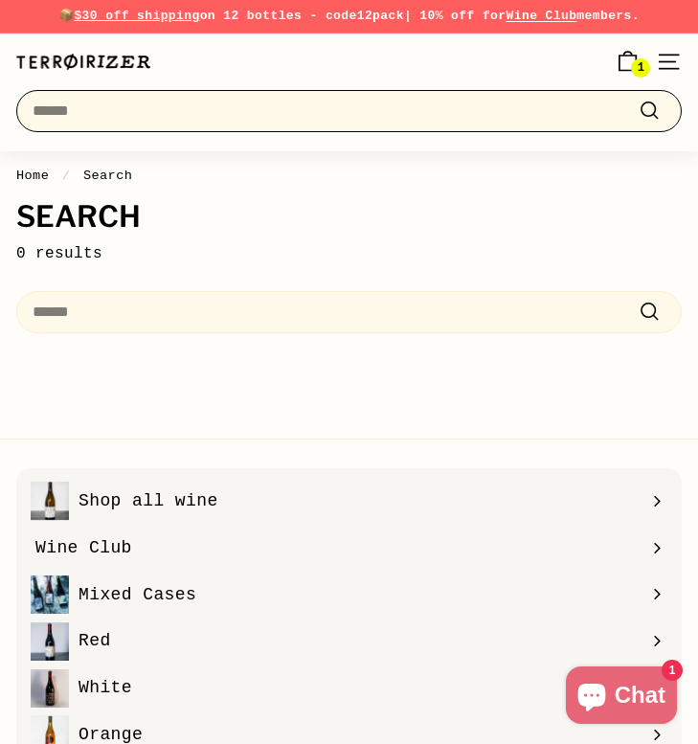
click at [393, 112] on input "Search" at bounding box center [348, 111] width 665 height 42
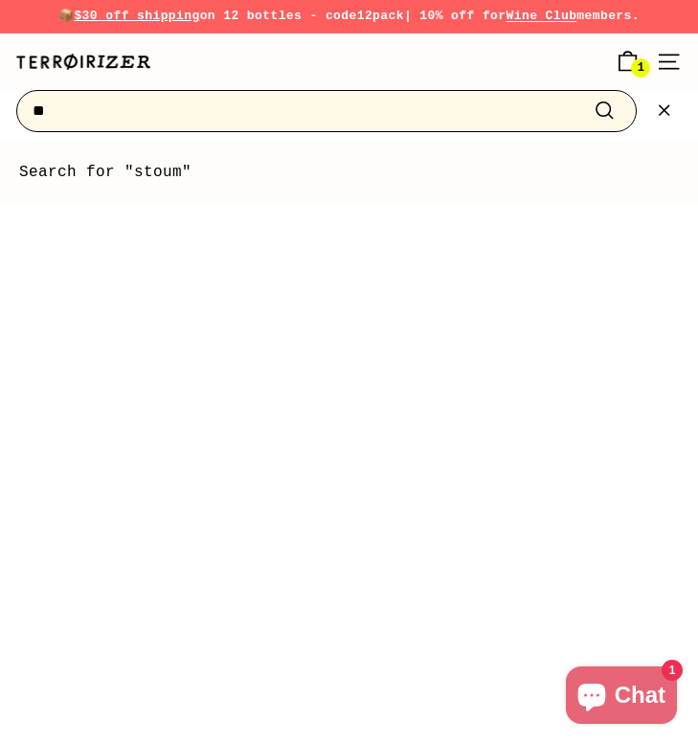
type input "*"
type input "******"
click at [587, 98] on button ".cls-1{fill:none;stroke:#000;stroke-miterlimit:10;stroke-width:2px} Search" at bounding box center [604, 111] width 35 height 27
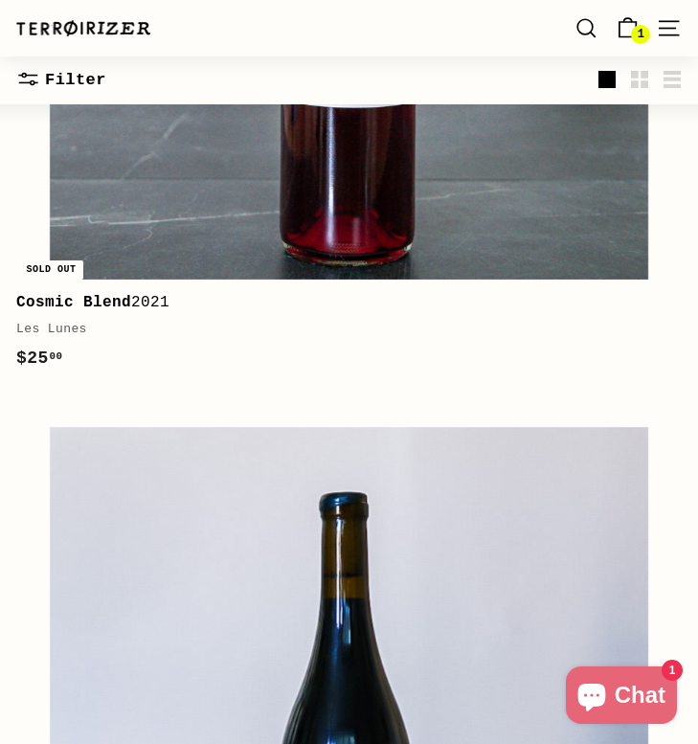
scroll to position [1373, 0]
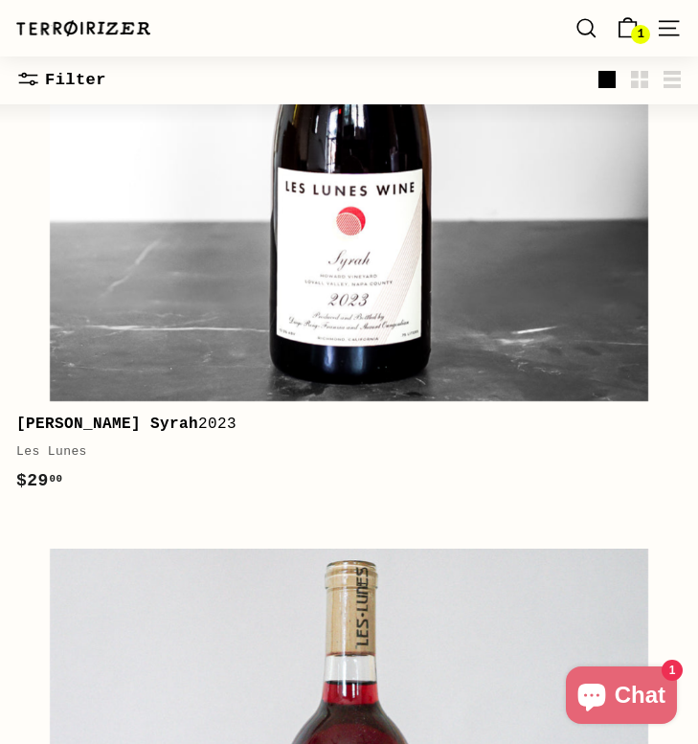
click at [637, 29] on span "1" at bounding box center [640, 34] width 7 height 11
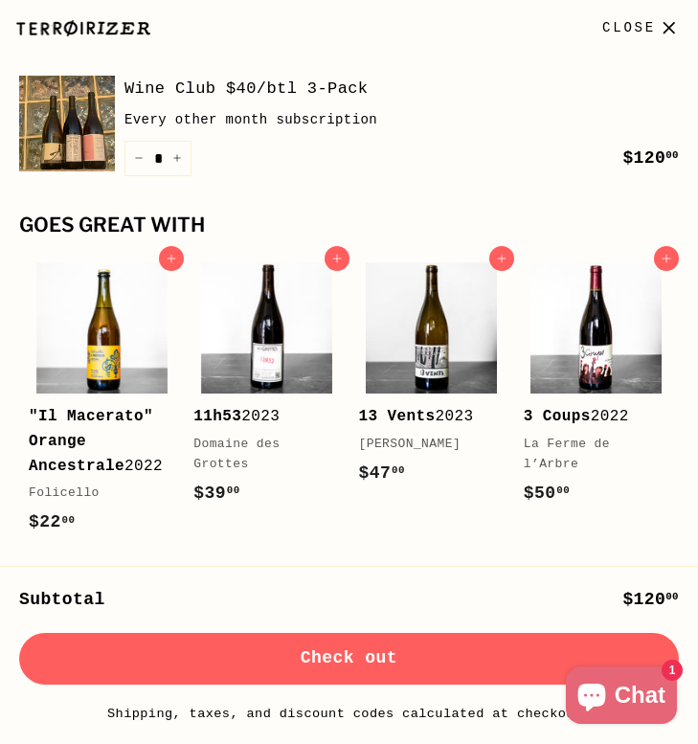
scroll to position [1260, 0]
click at [441, 663] on button "Check out" at bounding box center [348, 659] width 659 height 52
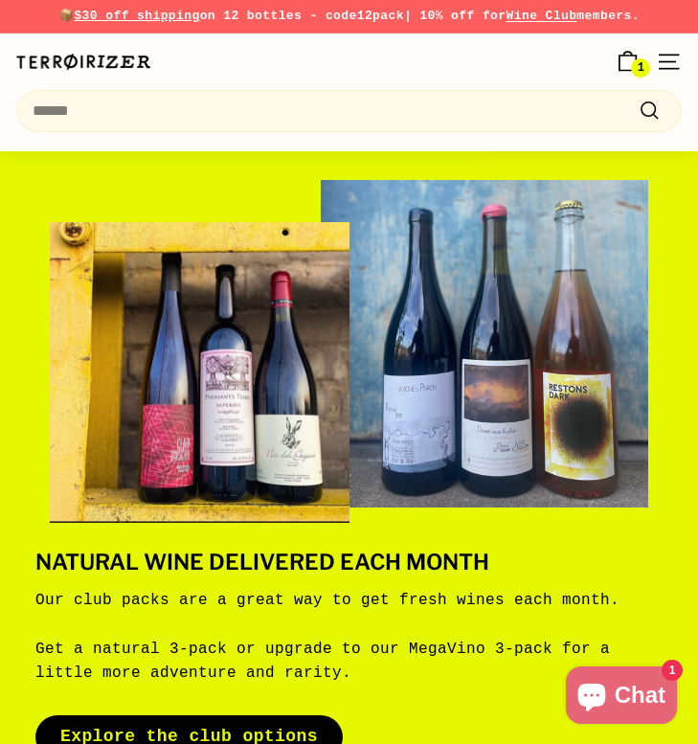
click at [629, 56] on icon "Cart" at bounding box center [627, 63] width 16 height 15
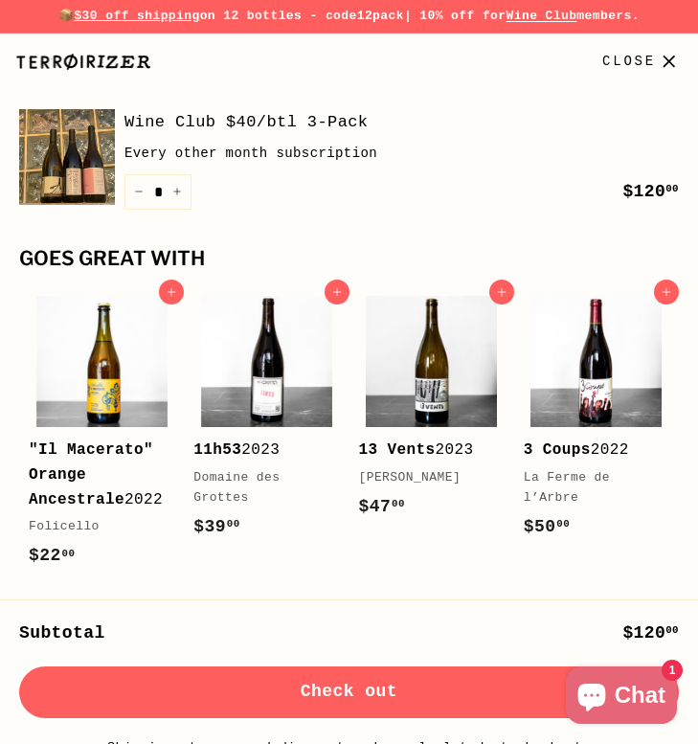
click at [407, 700] on button "Check out" at bounding box center [348, 692] width 659 height 52
